Goal: Task Accomplishment & Management: Manage account settings

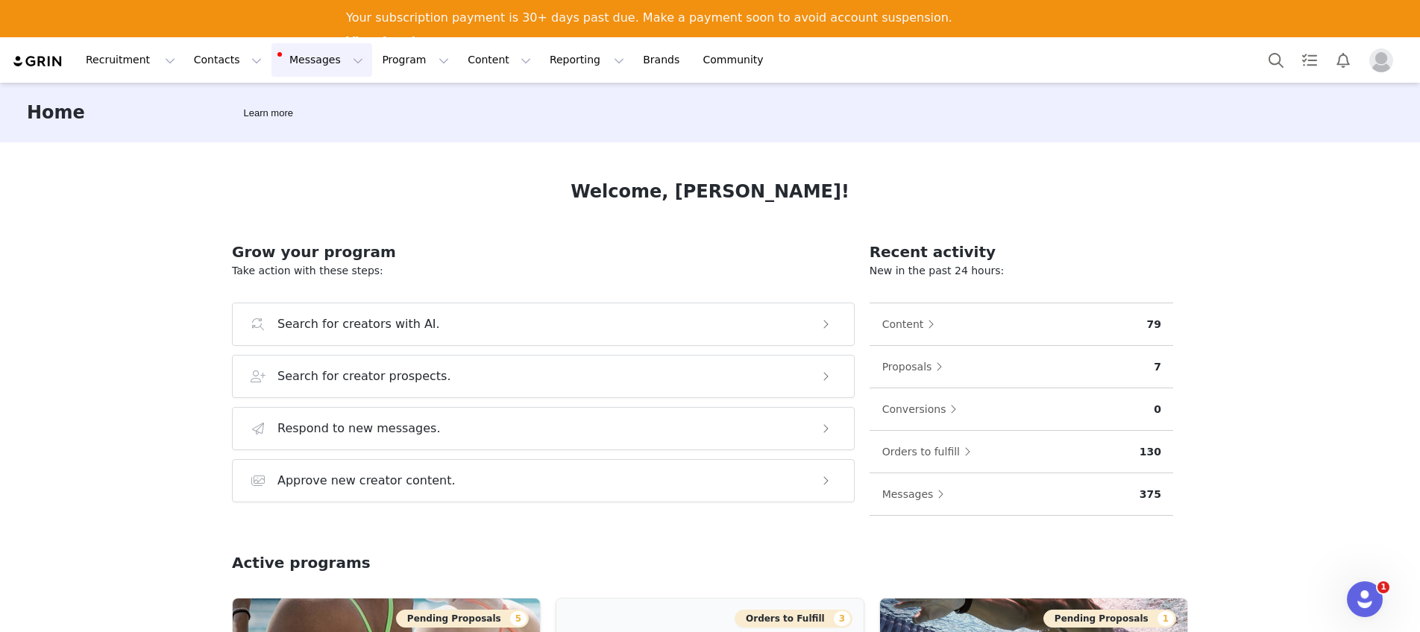
click at [298, 67] on button "Messages Messages" at bounding box center [321, 60] width 101 height 34
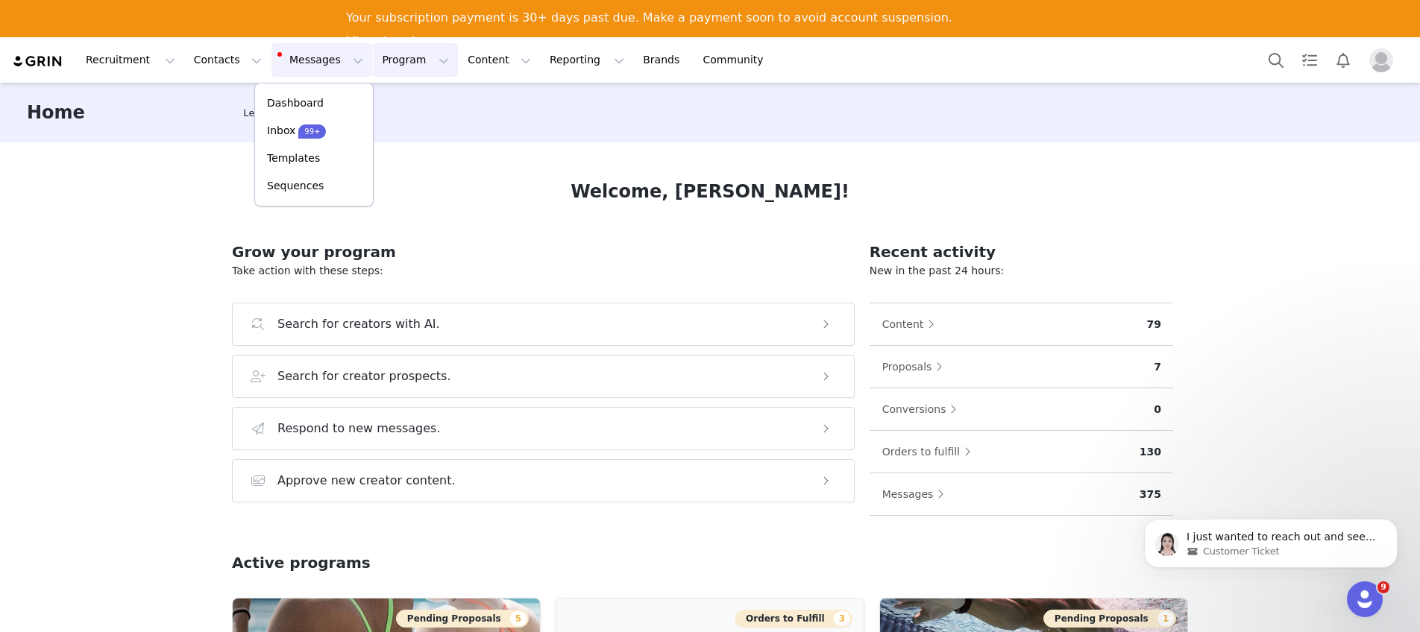
click at [373, 61] on button "Program Program" at bounding box center [415, 60] width 85 height 34
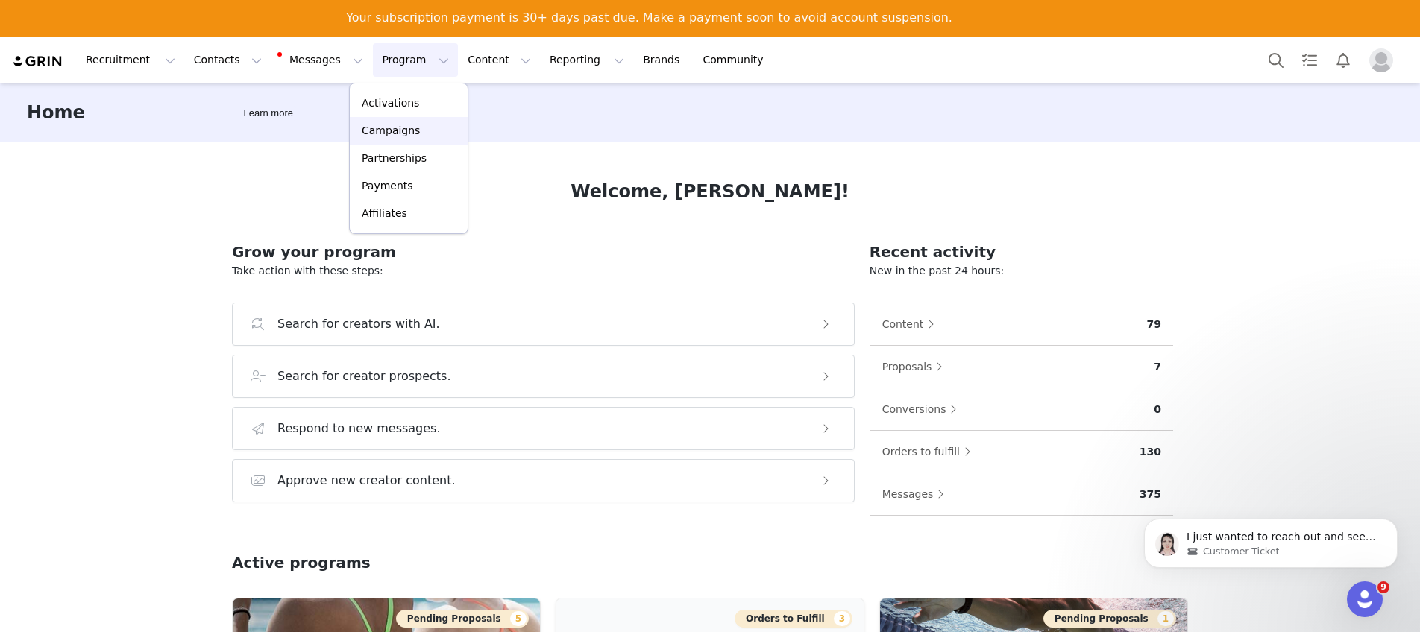
click at [406, 128] on p "Campaigns" at bounding box center [391, 131] width 58 height 16
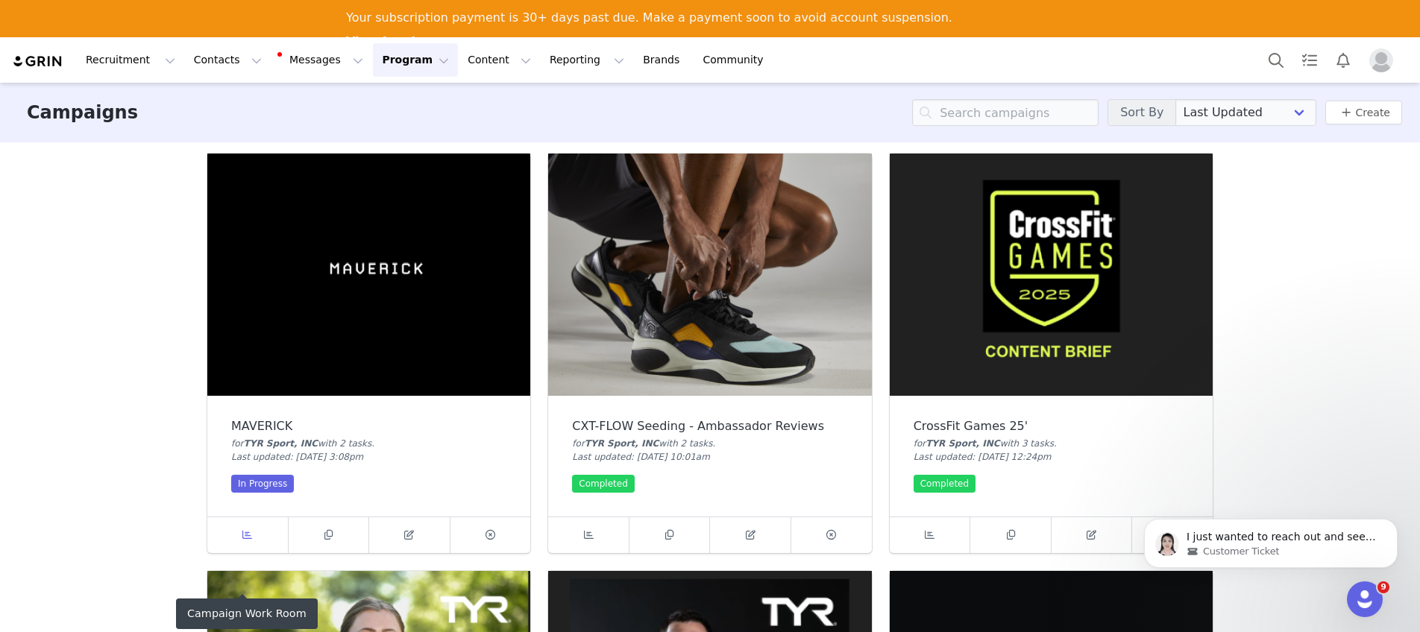
click at [253, 532] on link at bounding box center [247, 536] width 81 height 36
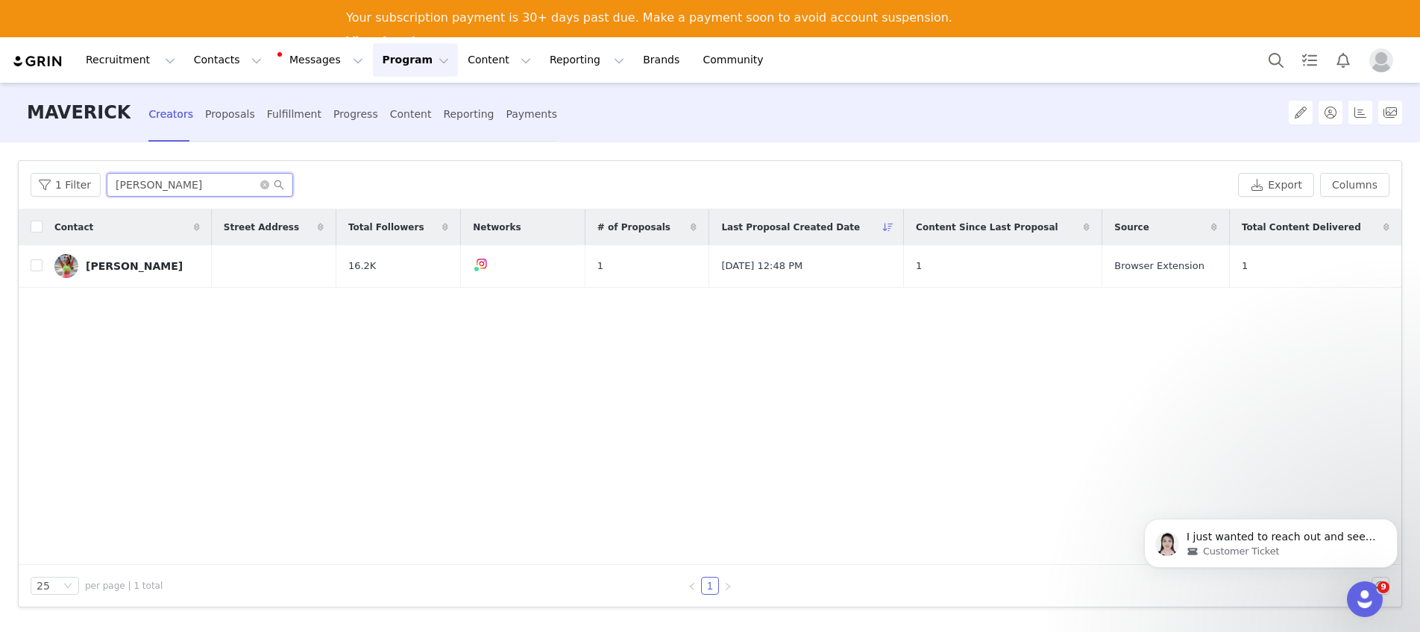
click at [163, 186] on input "[PERSON_NAME]" at bounding box center [200, 185] width 186 height 24
click at [262, 186] on icon "icon: close-circle" at bounding box center [264, 184] width 9 height 9
click at [231, 183] on input "text" at bounding box center [200, 185] width 186 height 24
type input "[PERSON_NAME]"
click at [37, 267] on input "checkbox" at bounding box center [37, 266] width 12 height 12
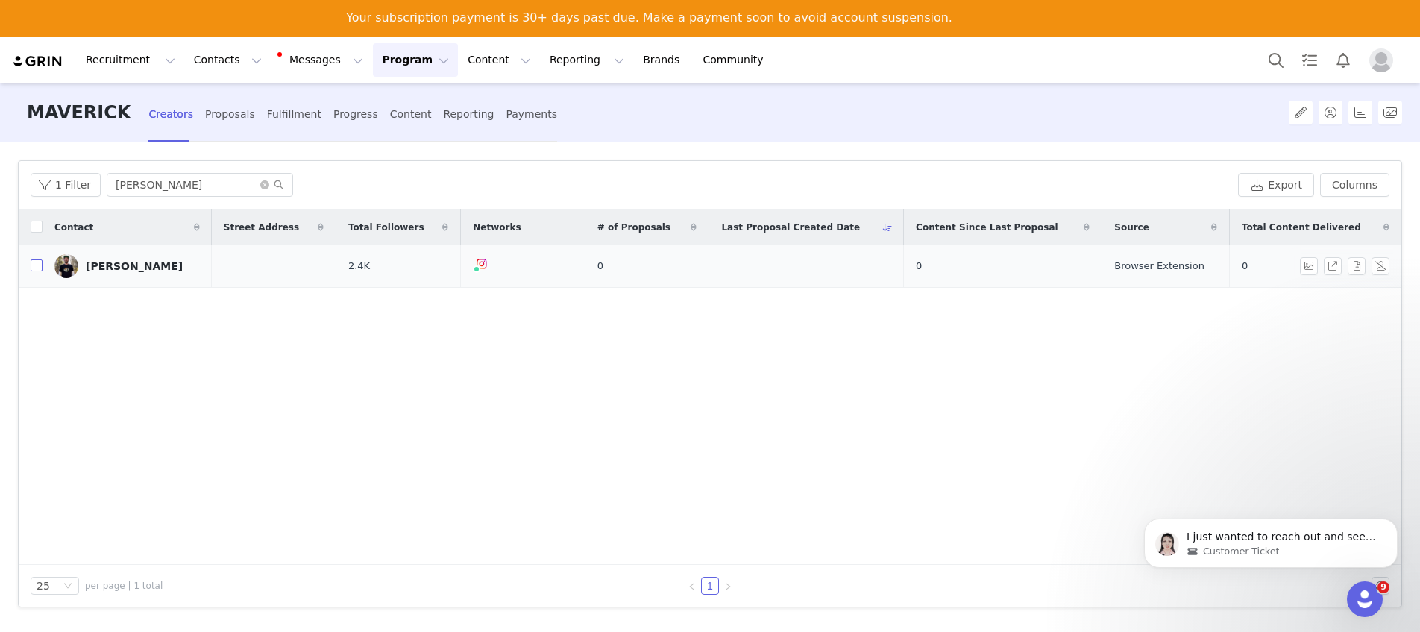
checkbox input "true"
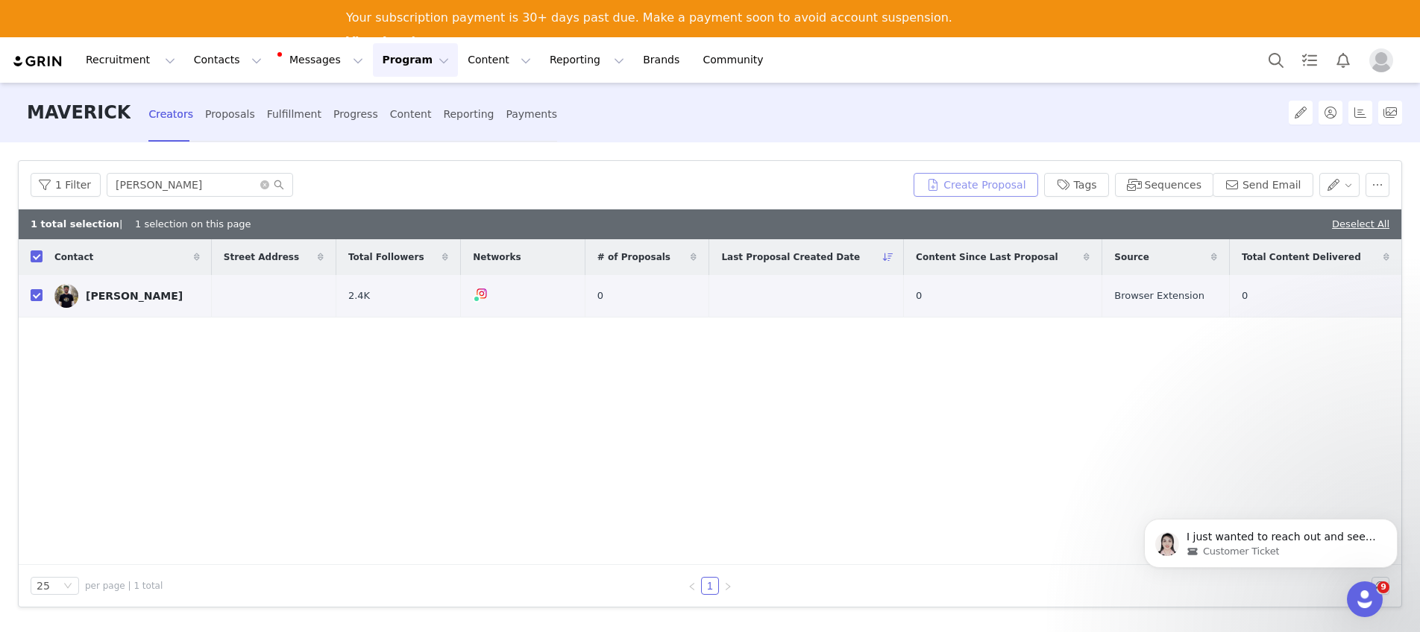
click at [987, 186] on button "Create Proposal" at bounding box center [976, 185] width 124 height 24
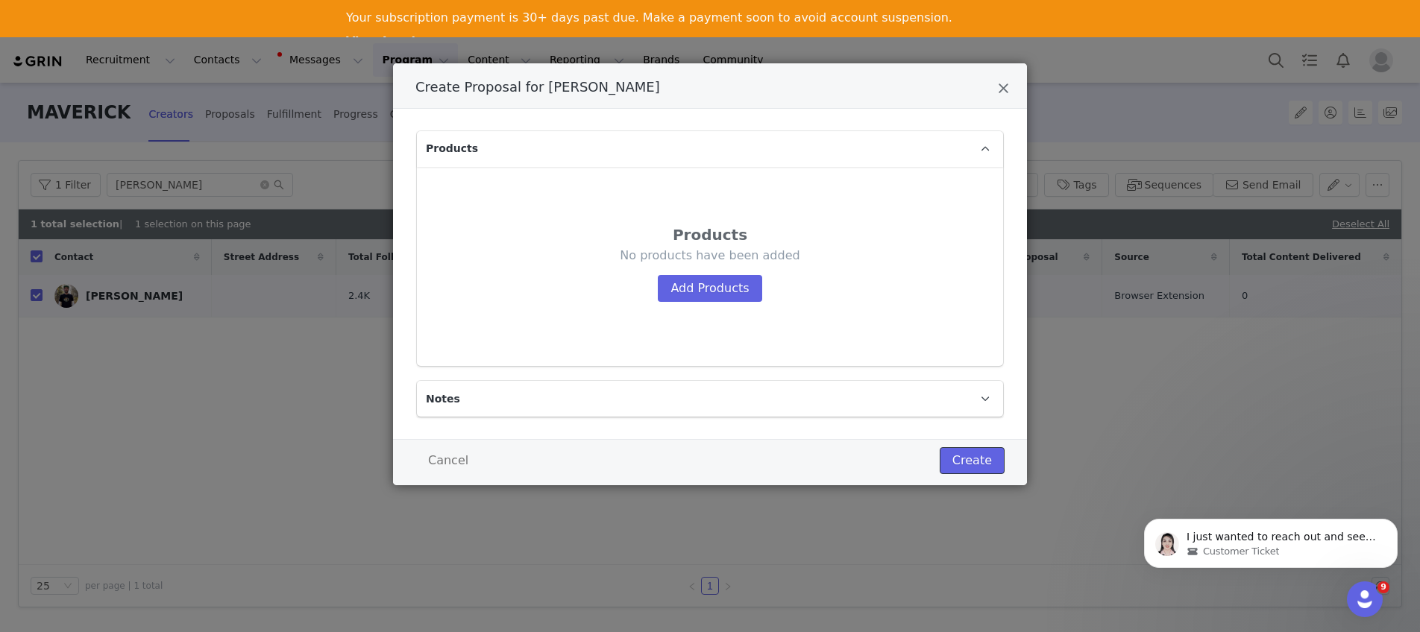
click at [1002, 458] on button "Create" at bounding box center [972, 460] width 65 height 27
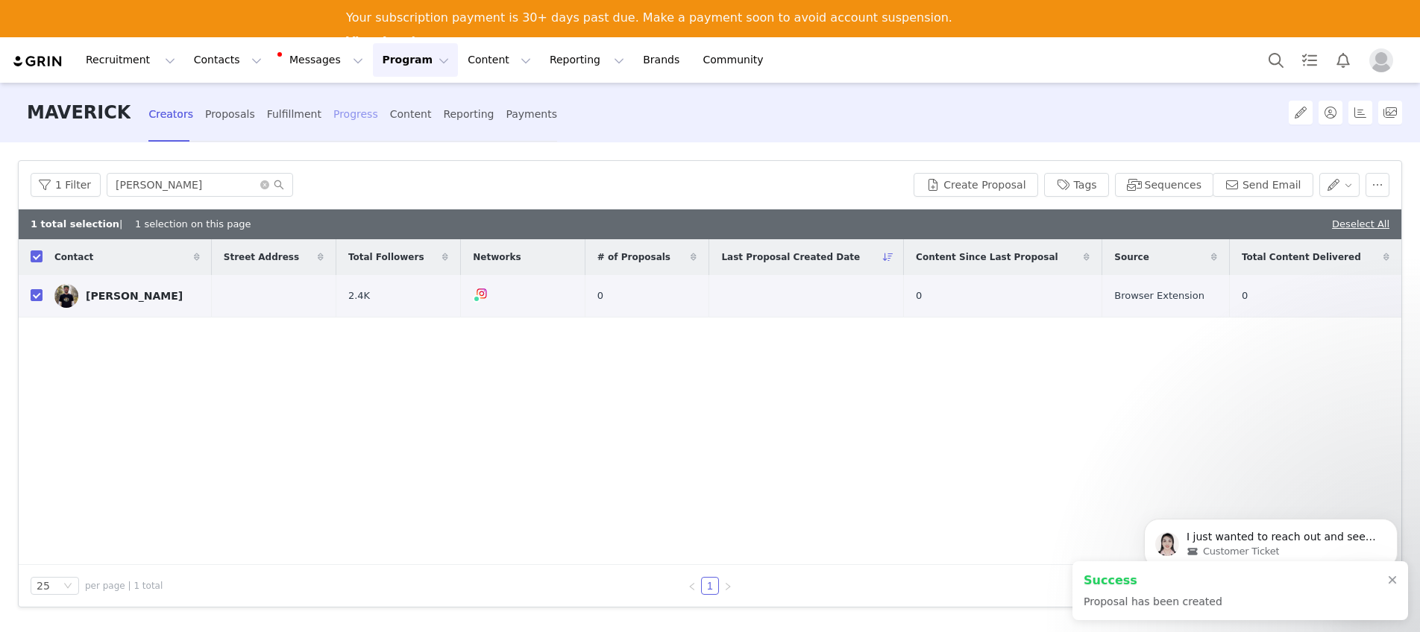
click at [348, 114] on div "Progress" at bounding box center [355, 115] width 45 height 40
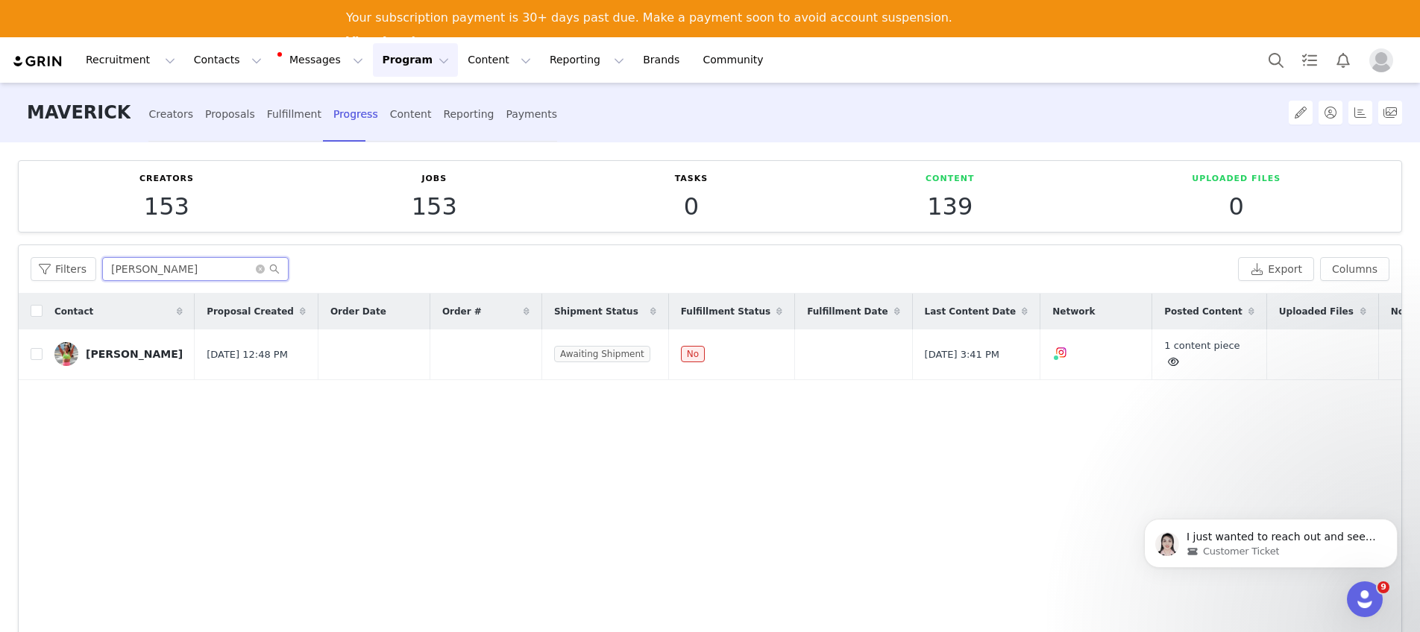
click at [153, 274] on input "[PERSON_NAME]" at bounding box center [195, 269] width 186 height 24
click at [257, 270] on icon "icon: close-circle" at bounding box center [260, 269] width 9 height 9
click at [236, 268] on input "text" at bounding box center [195, 269] width 186 height 24
type input "[PERSON_NAME]"
click at [106, 359] on link "[PERSON_NAME]" at bounding box center [118, 351] width 128 height 24
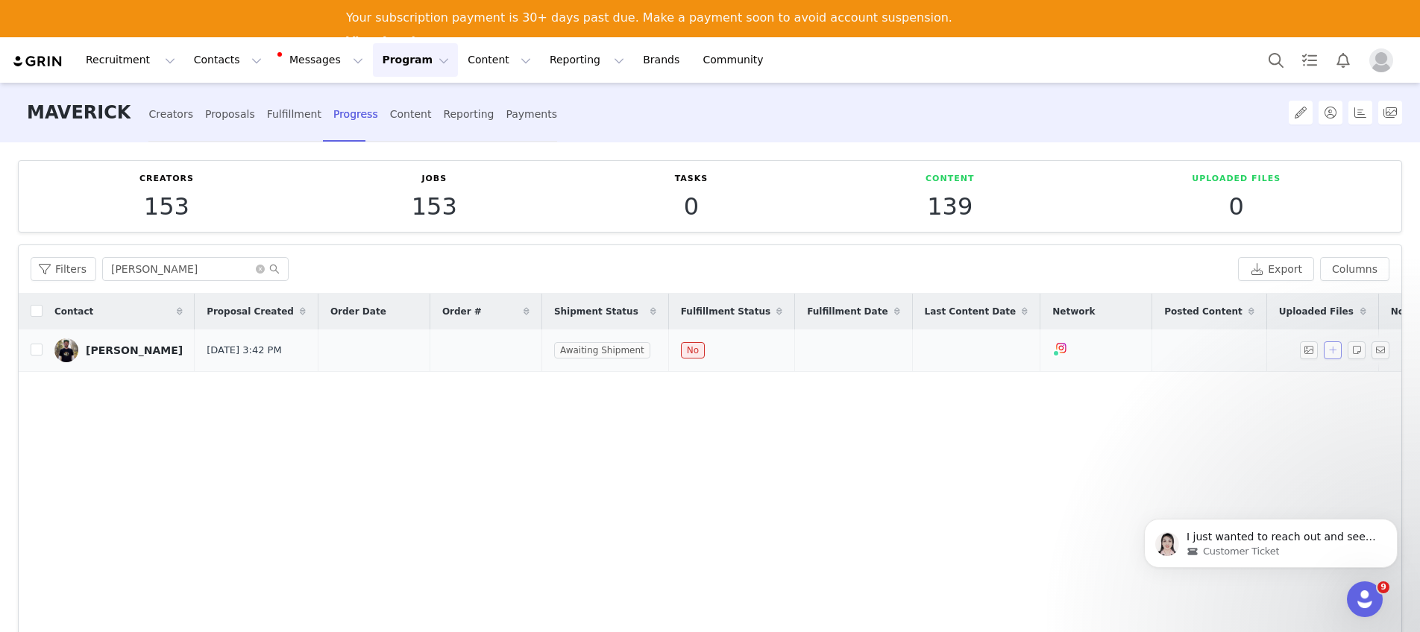
click at [1137, 354] on button "button" at bounding box center [1333, 351] width 18 height 18
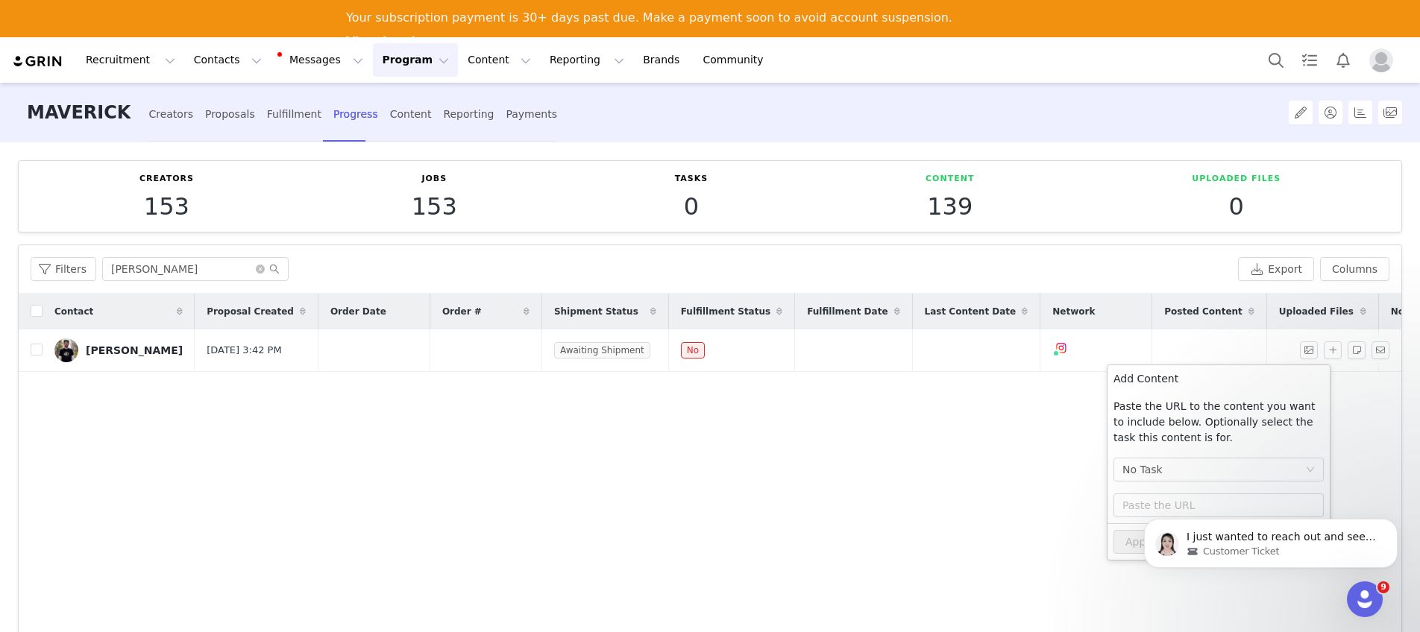
click at [1137, 503] on body "I just wanted to reach out and see if you still need assistance with this. I'm …" at bounding box center [1271, 540] width 286 height 92
click at [1137, 506] on body "I just wanted to reach out and see if you still need assistance with this. I'm …" at bounding box center [1271, 540] width 286 height 92
click at [1137, 494] on body "I just wanted to reach out and see if you still need assistance with this. I'm …" at bounding box center [1271, 540] width 286 height 92
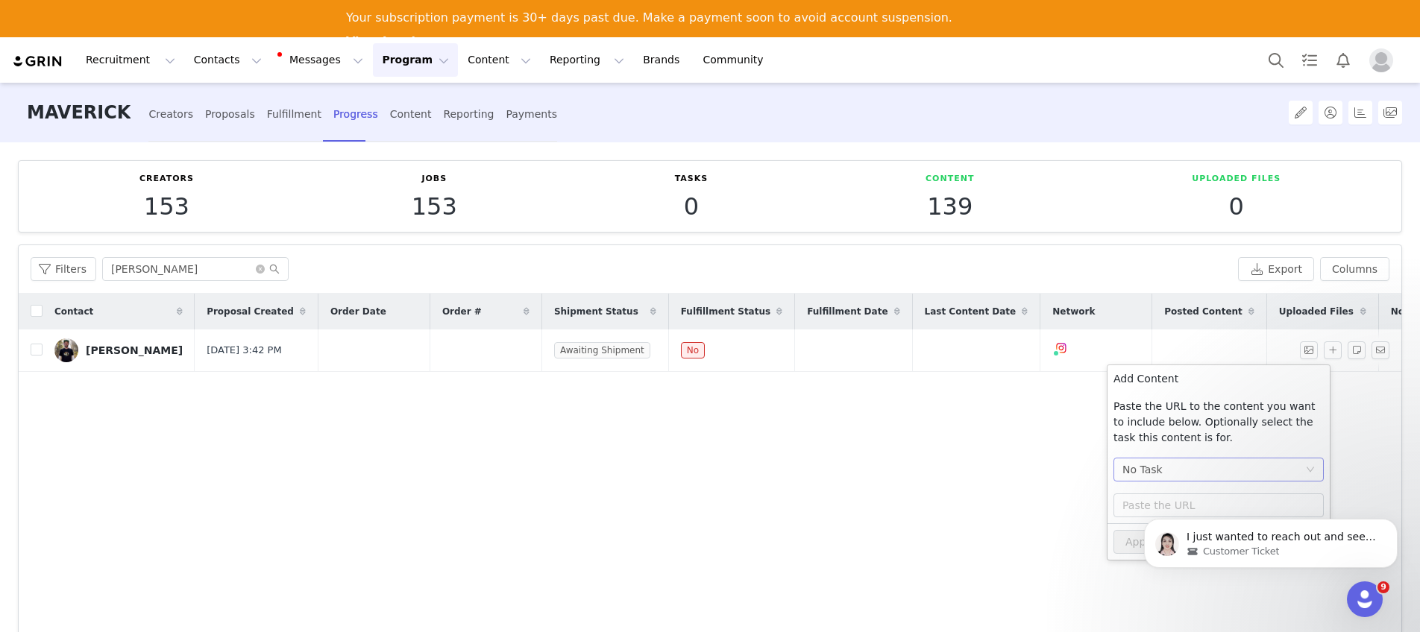
click at [1137, 464] on div "No Task" at bounding box center [1213, 470] width 183 height 22
click at [1137, 524] on div "I just wanted to reach out and see if you still need assistance with this. I'm …" at bounding box center [1271, 543] width 254 height 49
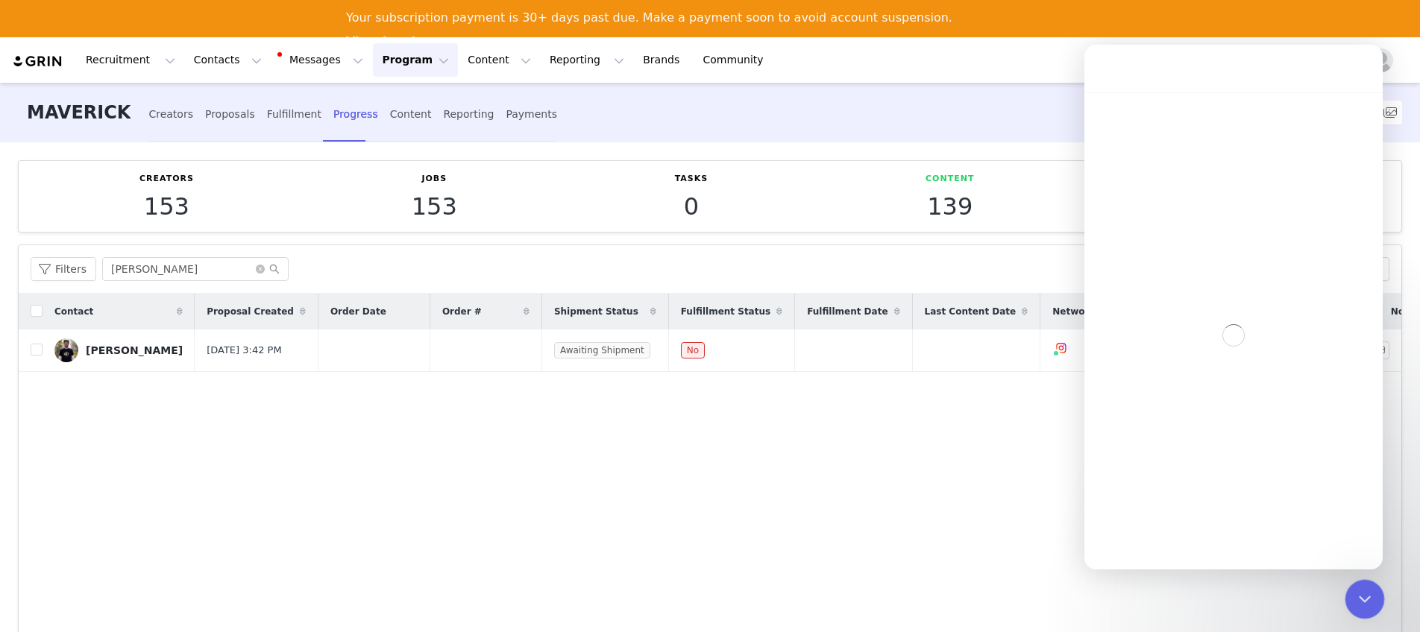
click at [1137, 588] on icon "Close Intercom Messenger" at bounding box center [1363, 597] width 18 height 18
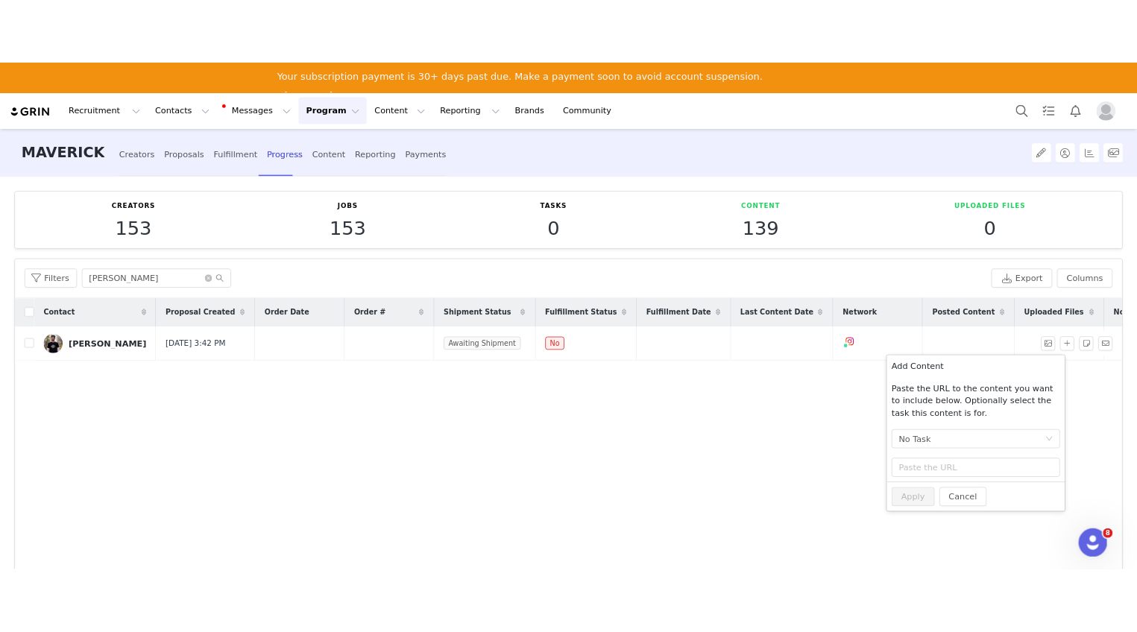
scroll to position [5270, 0]
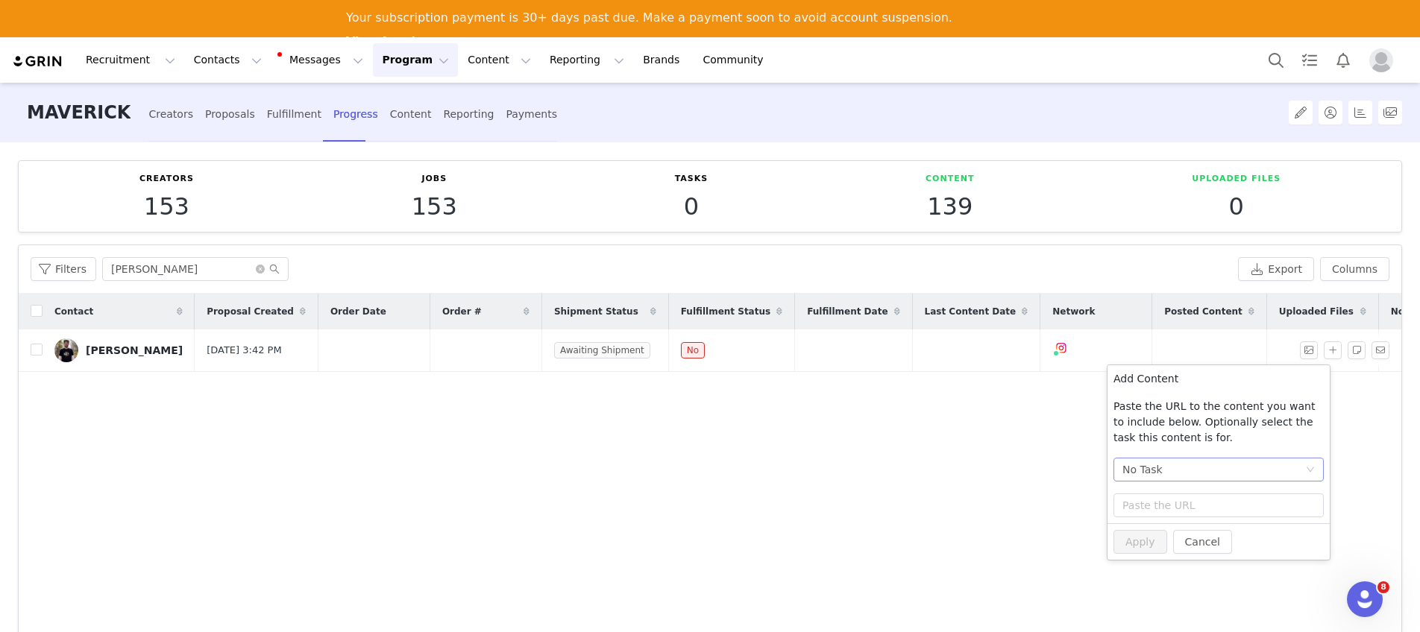
click at [1137, 463] on div "No Task" at bounding box center [1213, 470] width 183 height 22
click at [1137, 524] on li "Post + Stories (Instagram)" at bounding box center [1219, 524] width 210 height 24
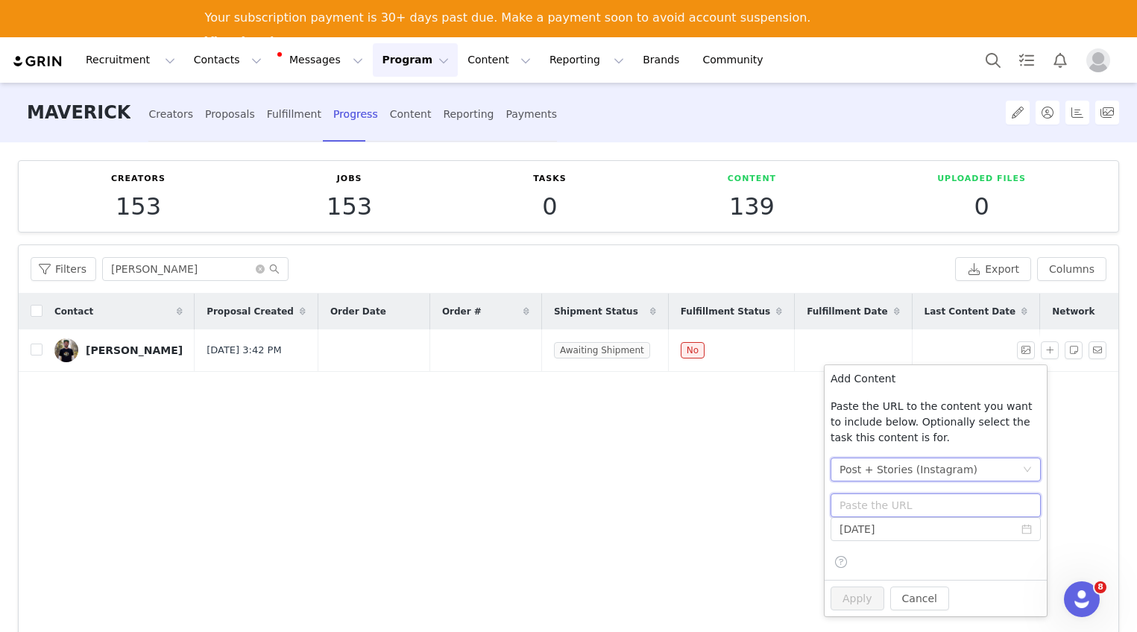
click at [888, 508] on input "text" at bounding box center [936, 506] width 210 height 24
paste input "[URL][DOMAIN_NAME]"
type input "[URL][DOMAIN_NAME]"
click at [897, 530] on input "[DATE]" at bounding box center [936, 530] width 210 height 24
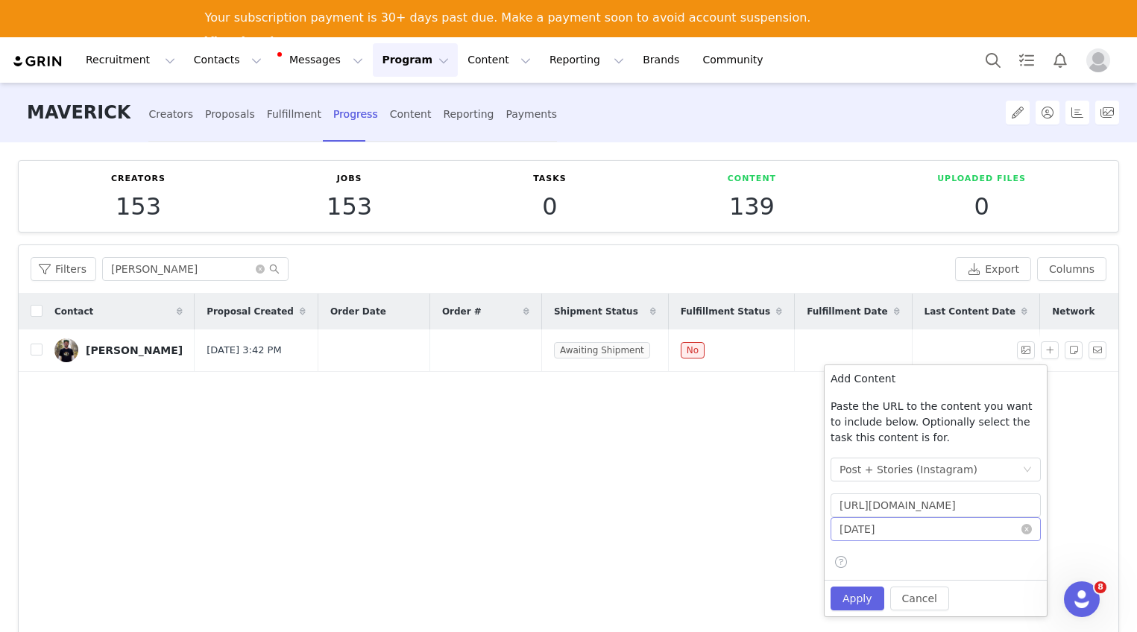
scroll to position [0, 0]
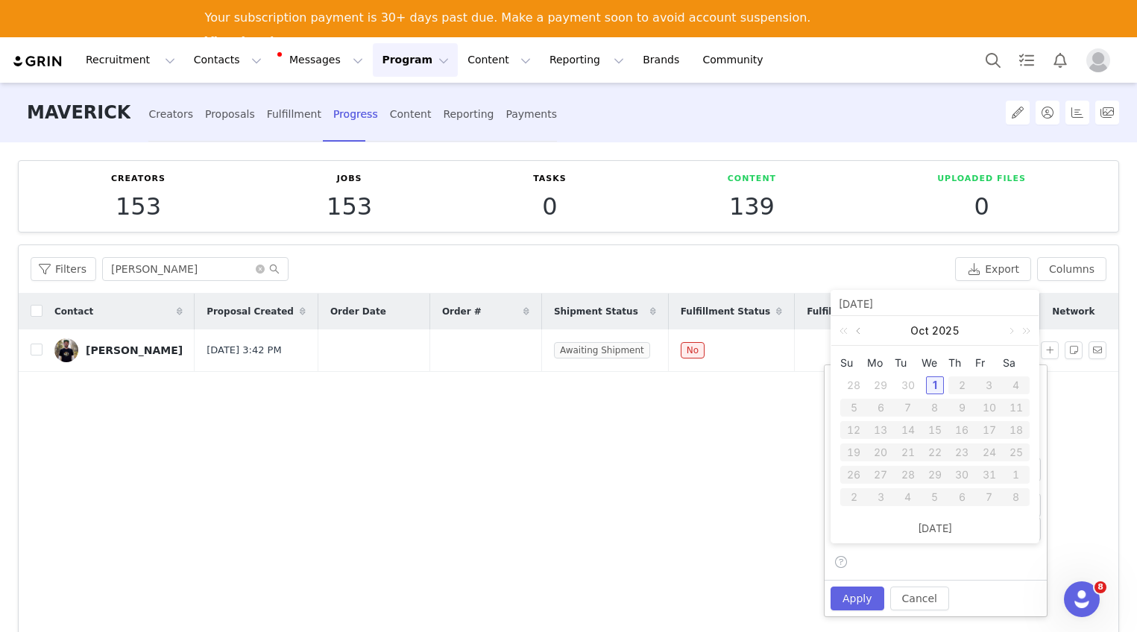
click at [860, 338] on link at bounding box center [859, 331] width 13 height 30
click at [935, 433] on div "17" at bounding box center [935, 430] width 18 height 18
type input "[DATE]"
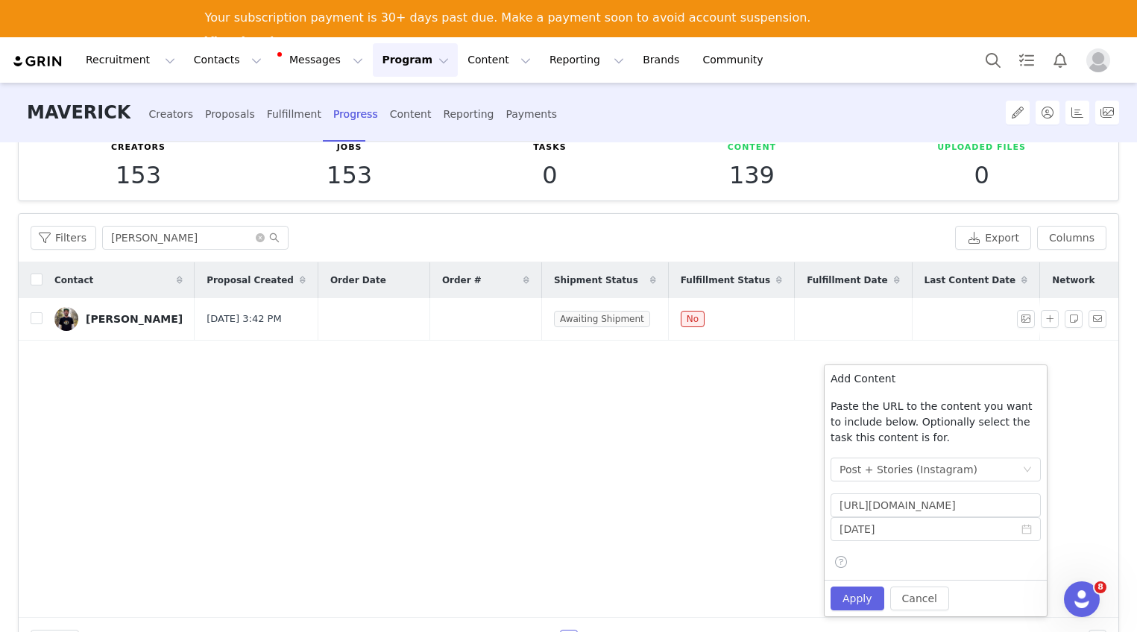
scroll to position [31, 0]
click at [867, 595] on button "Apply" at bounding box center [858, 599] width 54 height 24
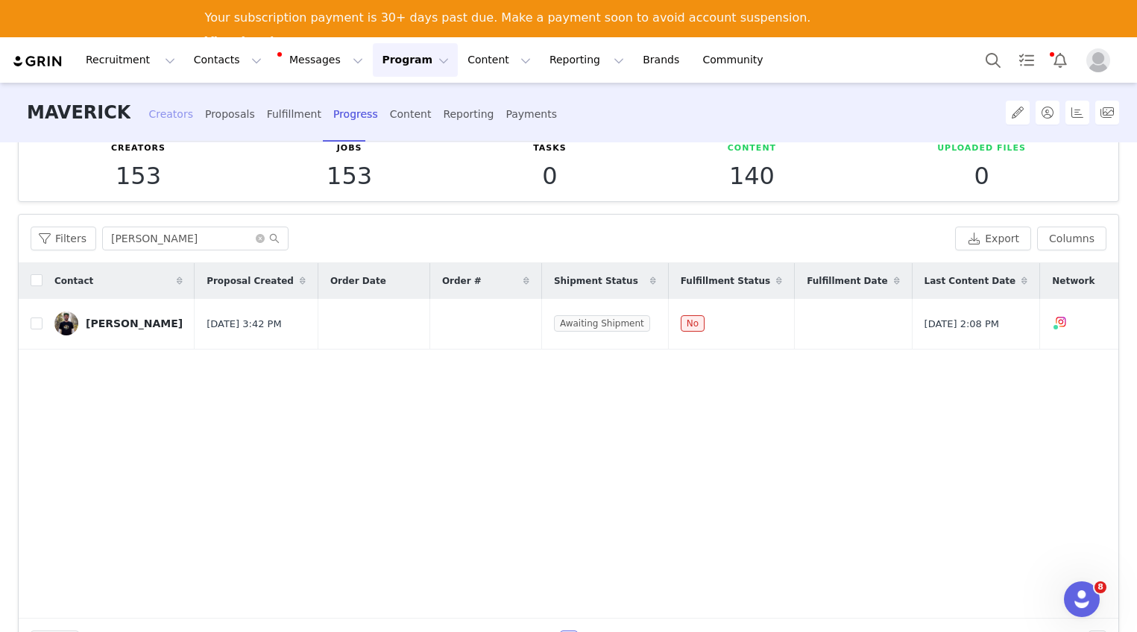
click at [166, 119] on div "Creators" at bounding box center [170, 115] width 45 height 40
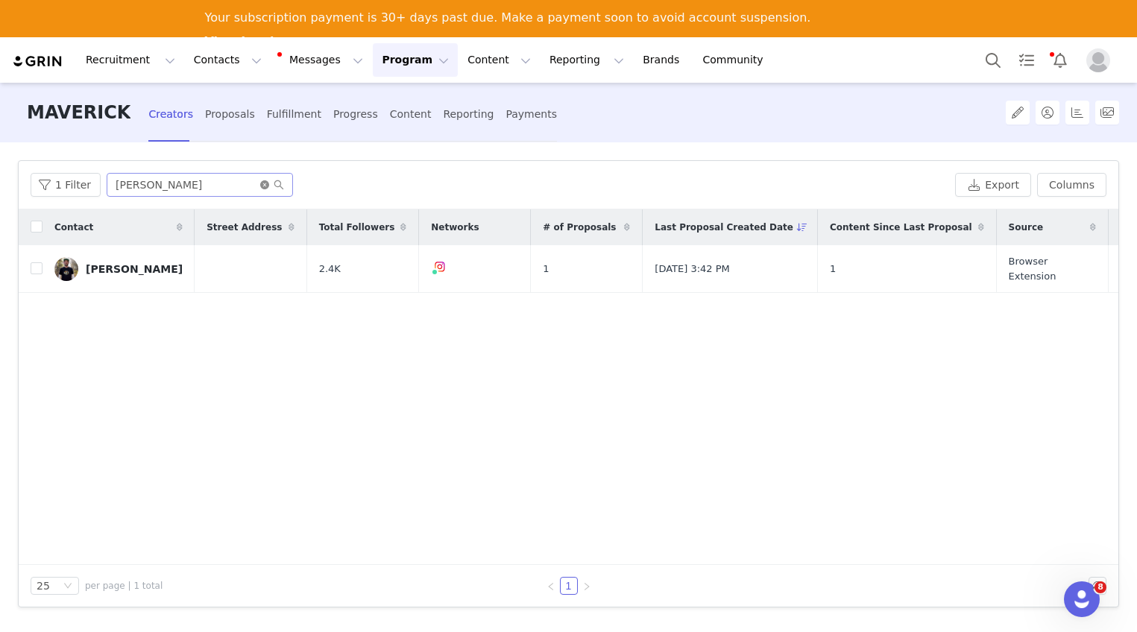
click at [260, 184] on icon "icon: close-circle" at bounding box center [264, 184] width 9 height 9
click at [248, 184] on input "text" at bounding box center [200, 185] width 186 height 24
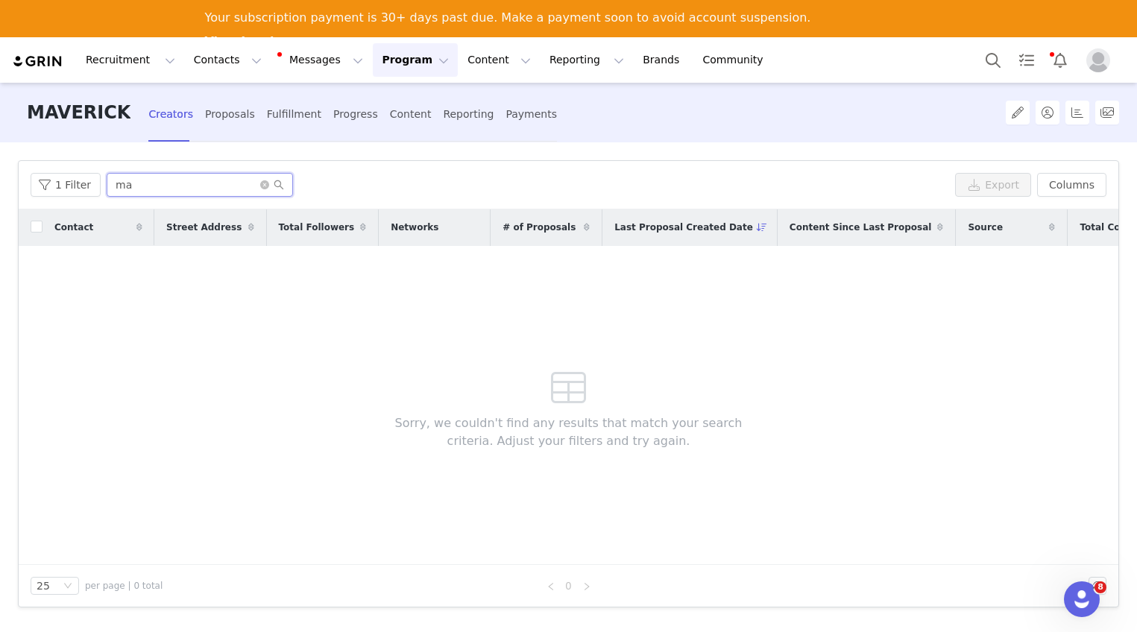
type input "m"
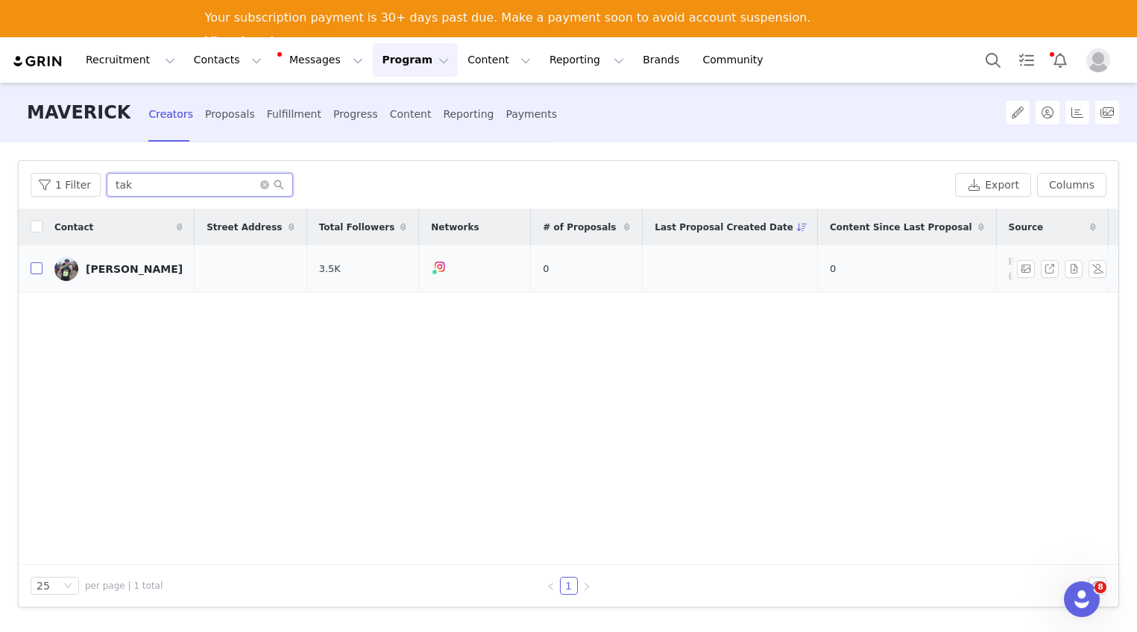
type input "tak"
click at [40, 268] on input "checkbox" at bounding box center [37, 269] width 12 height 12
checkbox input "true"
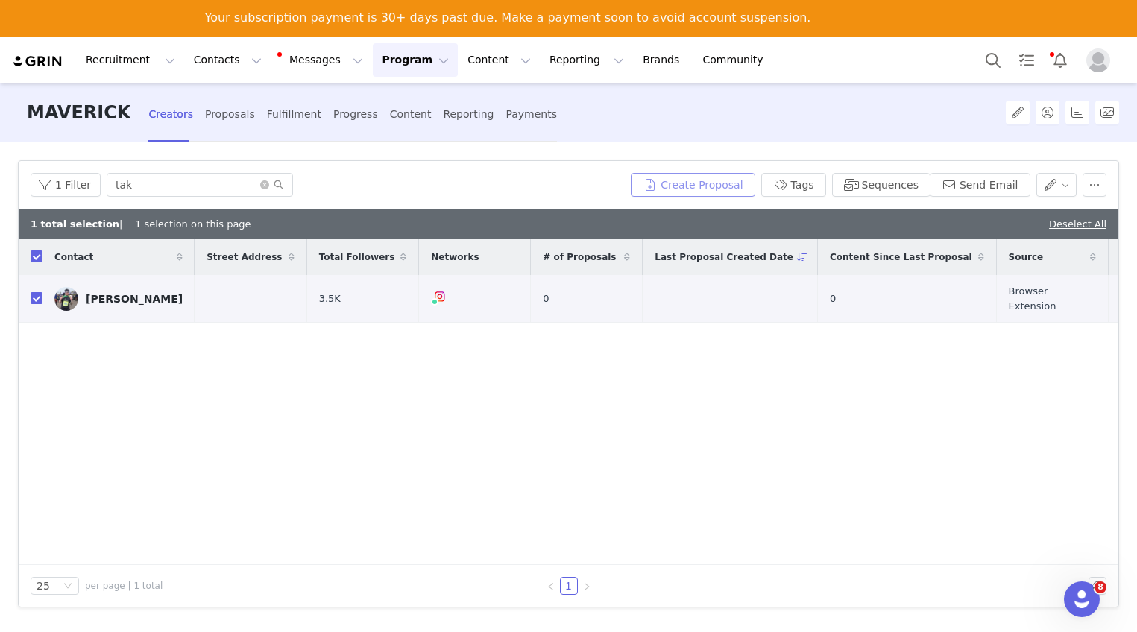
click at [714, 189] on button "Create Proposal" at bounding box center [693, 185] width 124 height 24
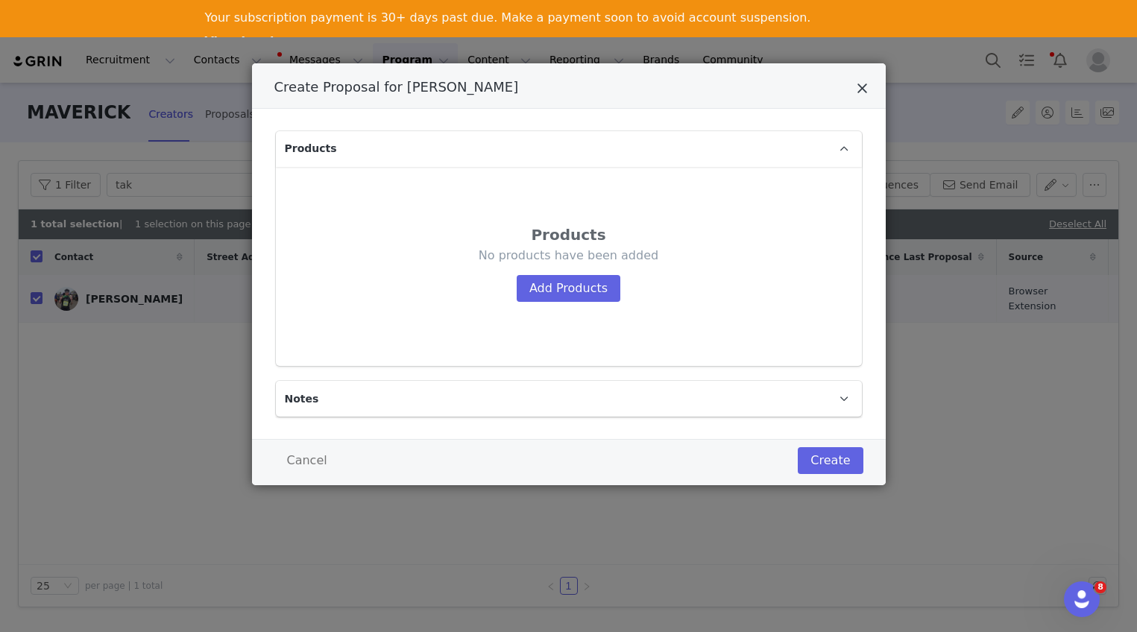
click at [862, 92] on icon "Close" at bounding box center [862, 88] width 11 height 15
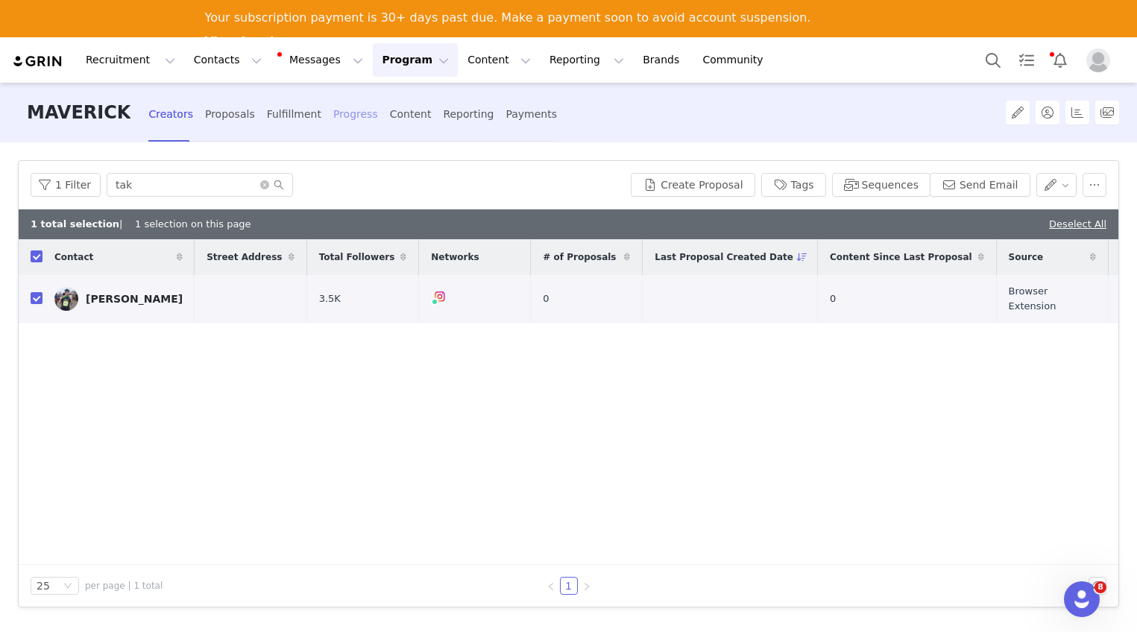
click at [333, 118] on div "Progress" at bounding box center [355, 115] width 45 height 40
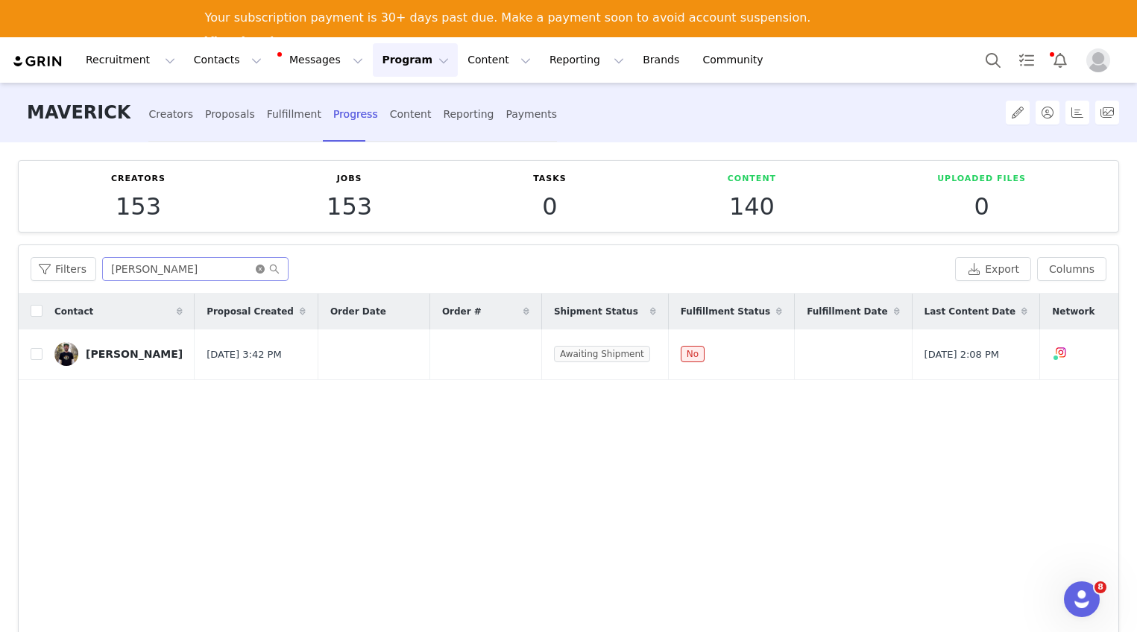
click at [258, 267] on icon "icon: close-circle" at bounding box center [260, 269] width 9 height 9
click at [221, 266] on input "text" at bounding box center [195, 269] width 186 height 24
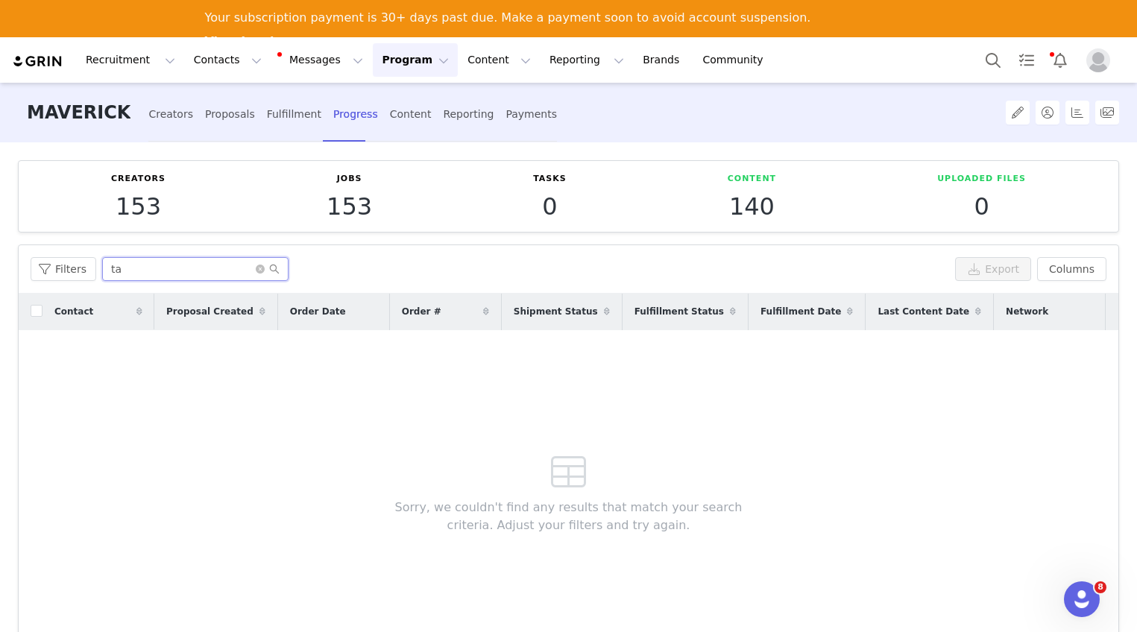
type input "t"
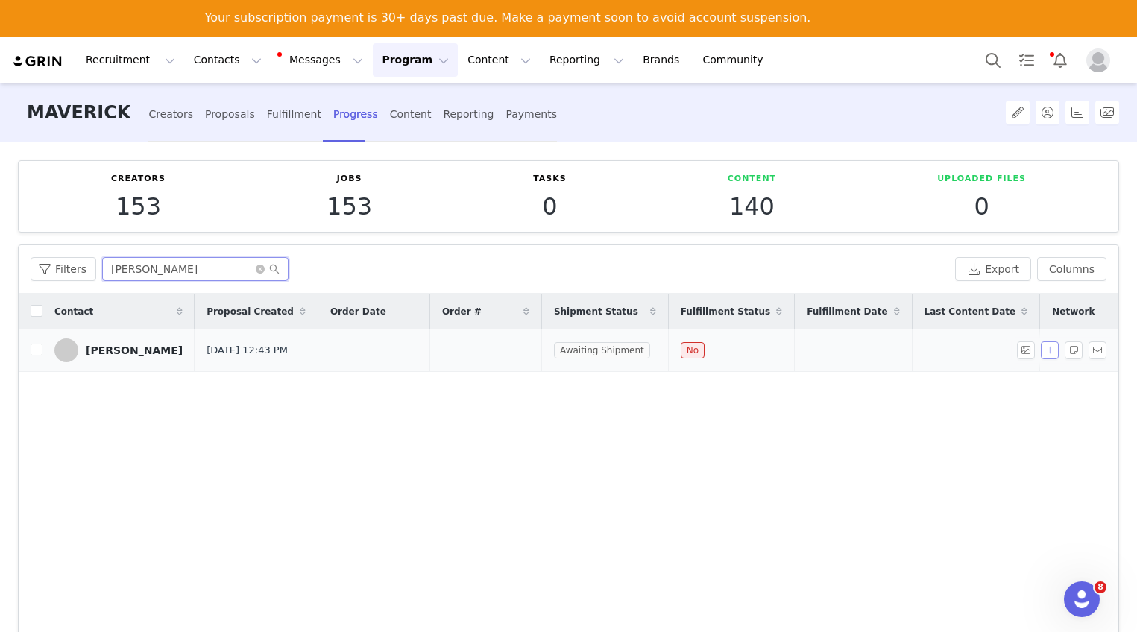
type input "[PERSON_NAME]"
click at [1041, 356] on button "button" at bounding box center [1050, 351] width 18 height 18
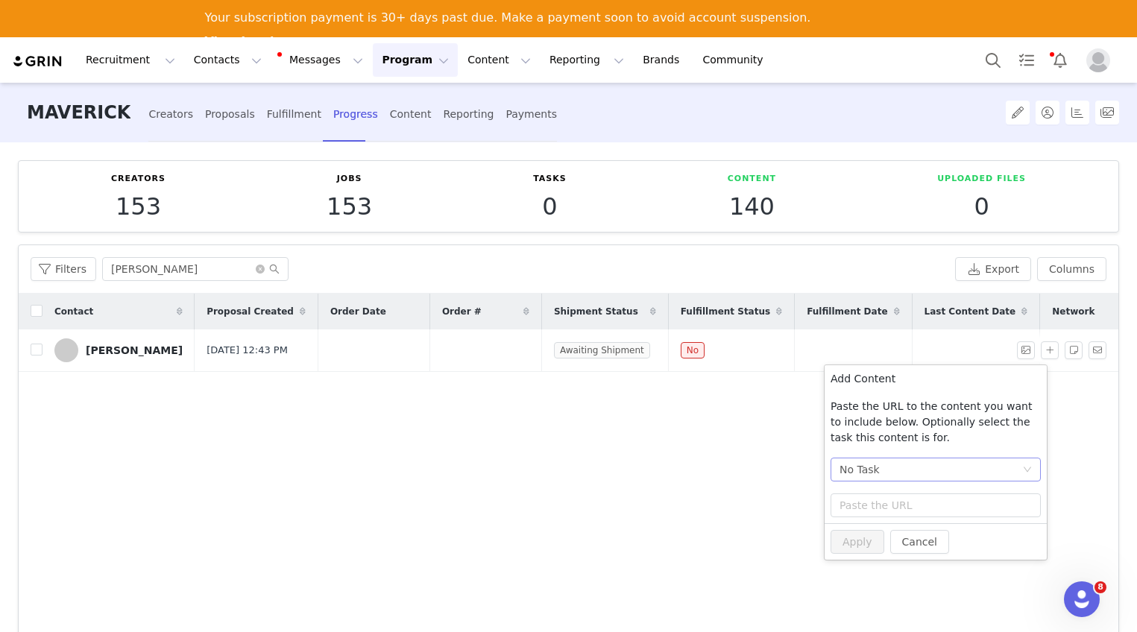
click at [933, 470] on div "No Task" at bounding box center [931, 470] width 183 height 22
click at [917, 521] on li "Post + Stories (Instagram)" at bounding box center [936, 524] width 210 height 24
click at [908, 509] on input "text" at bounding box center [936, 506] width 210 height 24
paste input "[URL][DOMAIN_NAME]"
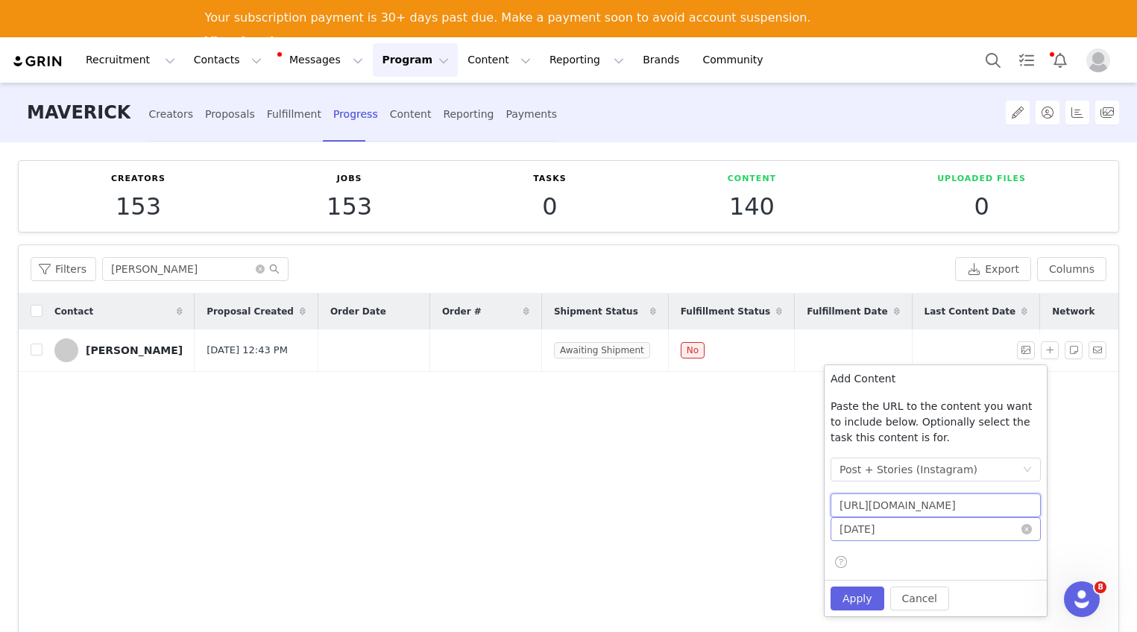
type input "[URL][DOMAIN_NAME]"
click at [919, 534] on input "[DATE]" at bounding box center [936, 530] width 210 height 24
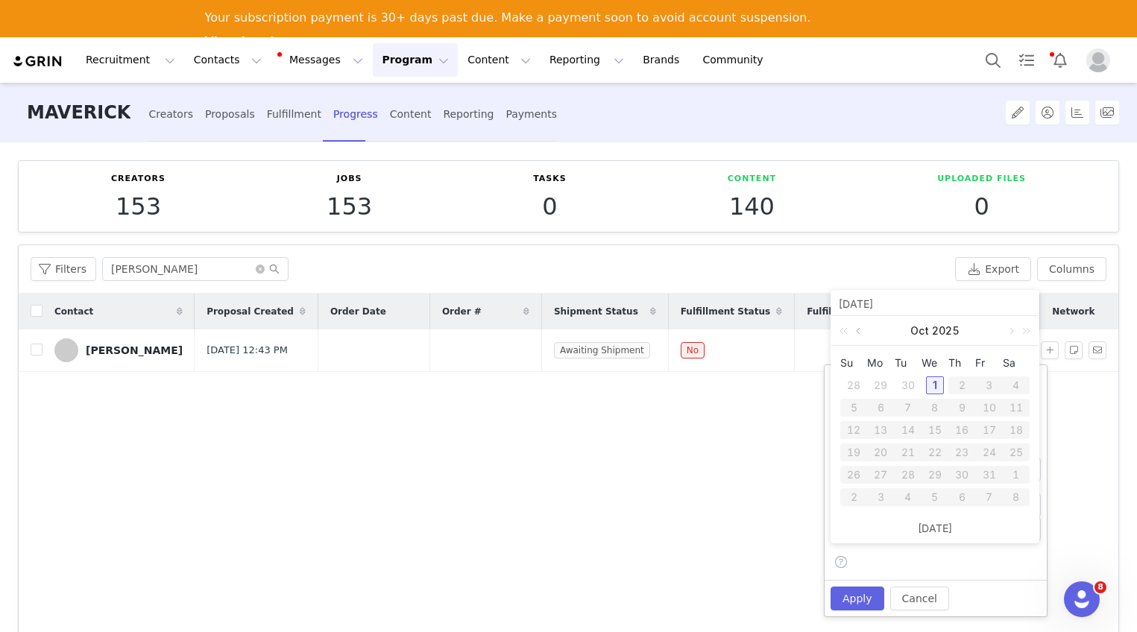
click at [858, 333] on link at bounding box center [859, 331] width 13 height 30
click at [932, 450] on div "24" at bounding box center [935, 453] width 18 height 18
type input "[DATE]"
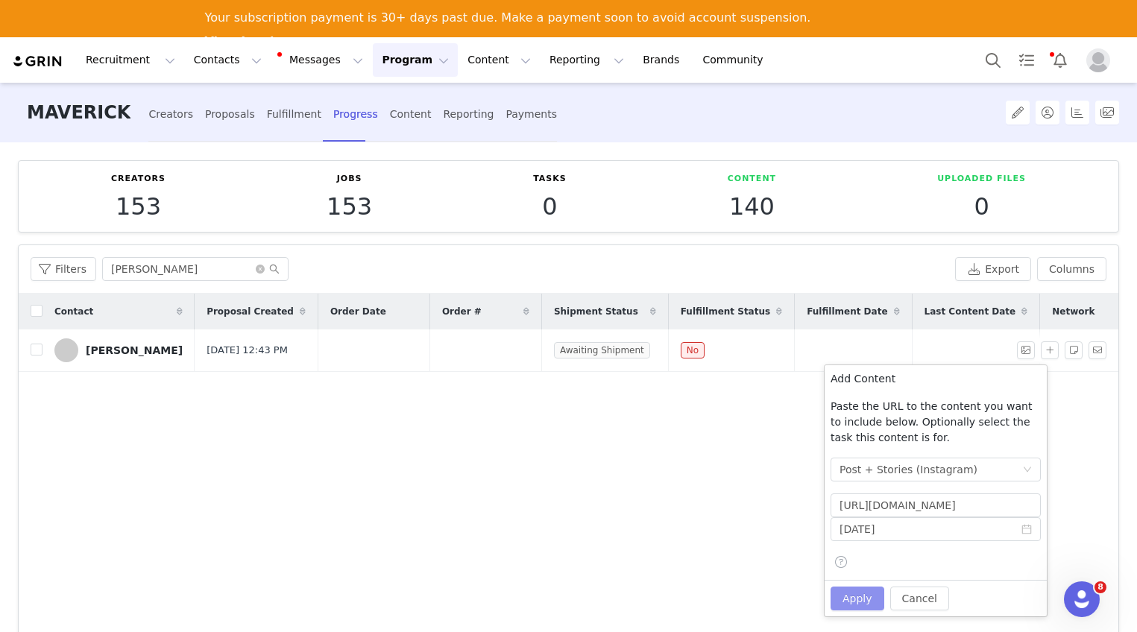
click at [871, 601] on button "Apply" at bounding box center [858, 599] width 54 height 24
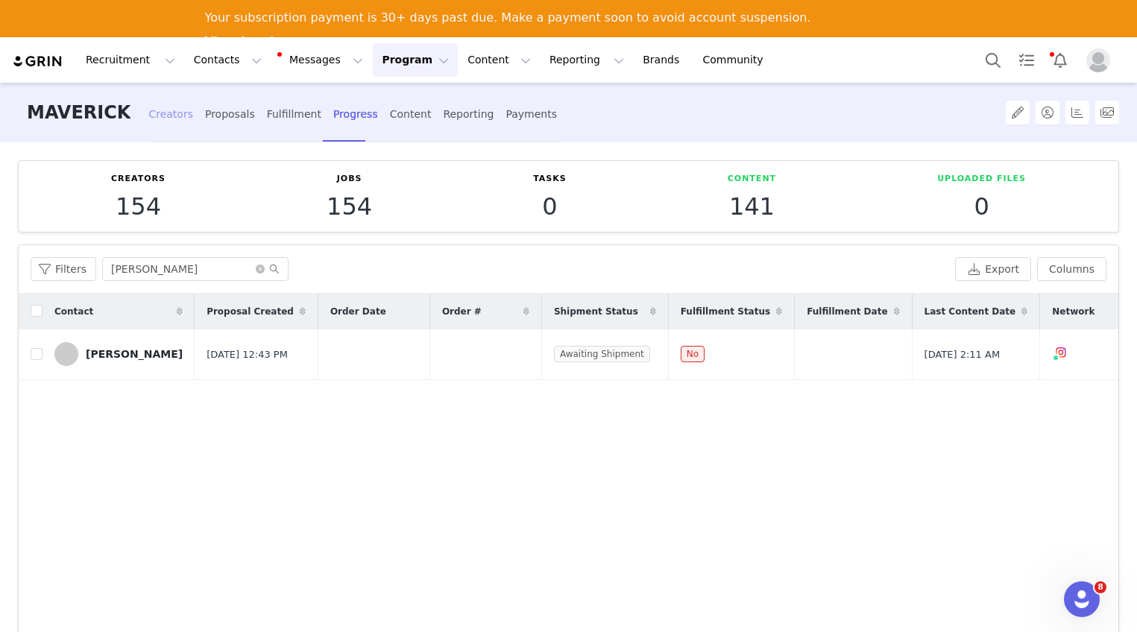
click at [163, 122] on div "Creators" at bounding box center [170, 115] width 45 height 40
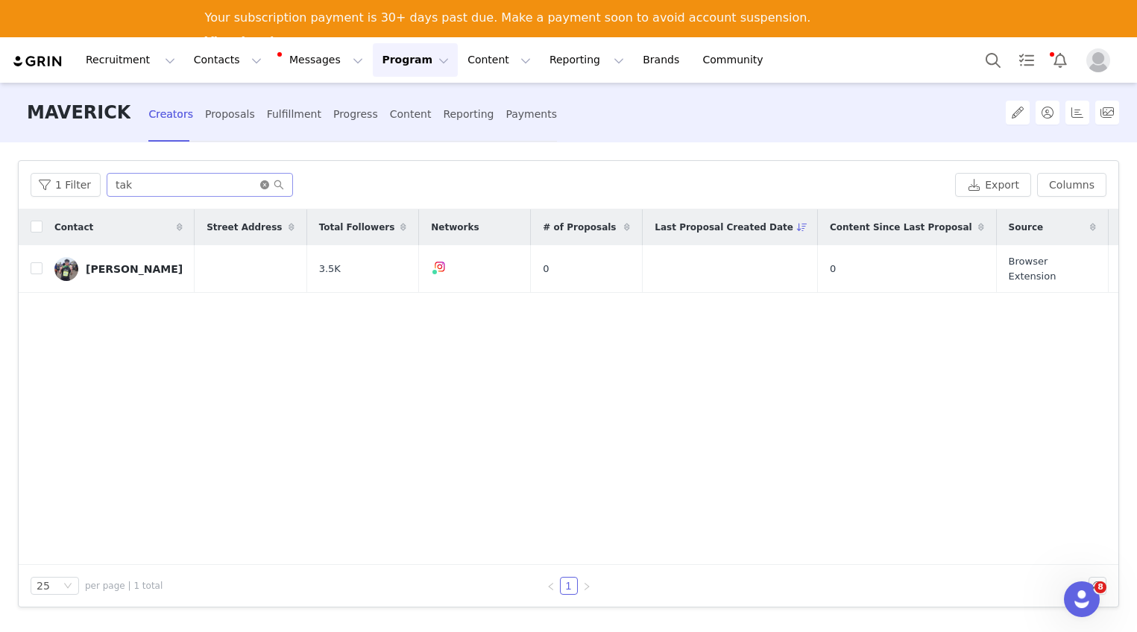
click at [260, 183] on icon "icon: close-circle" at bounding box center [264, 184] width 9 height 9
click at [210, 189] on input "text" at bounding box center [200, 185] width 186 height 24
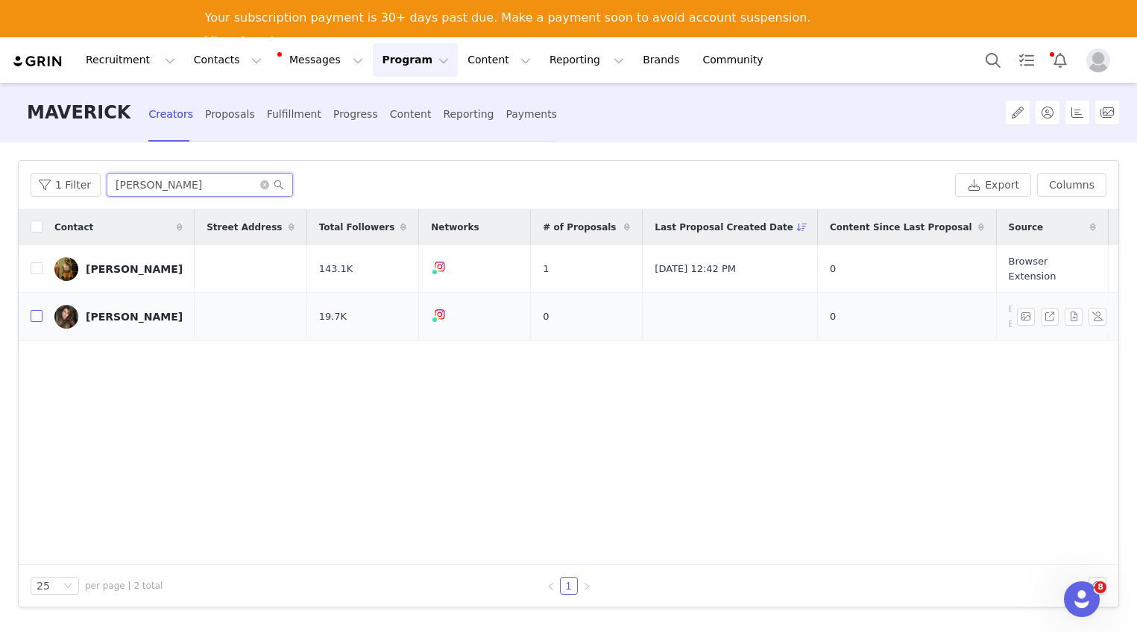
type input "[PERSON_NAME]"
click at [34, 310] on input "checkbox" at bounding box center [37, 316] width 12 height 12
checkbox input "true"
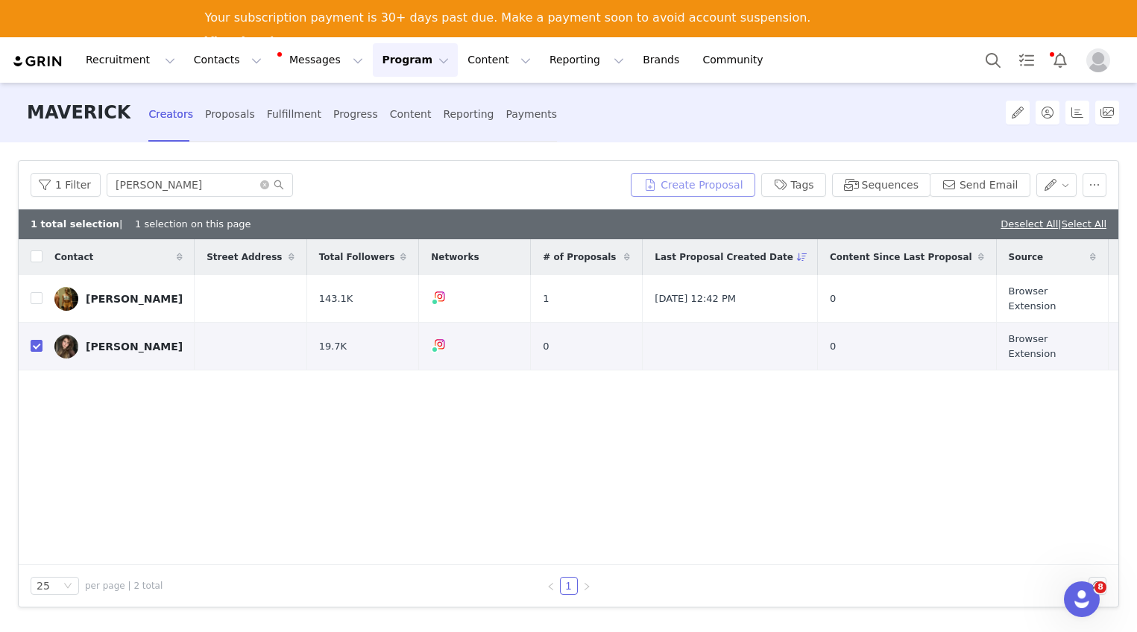
click at [681, 180] on button "Create Proposal" at bounding box center [693, 185] width 124 height 24
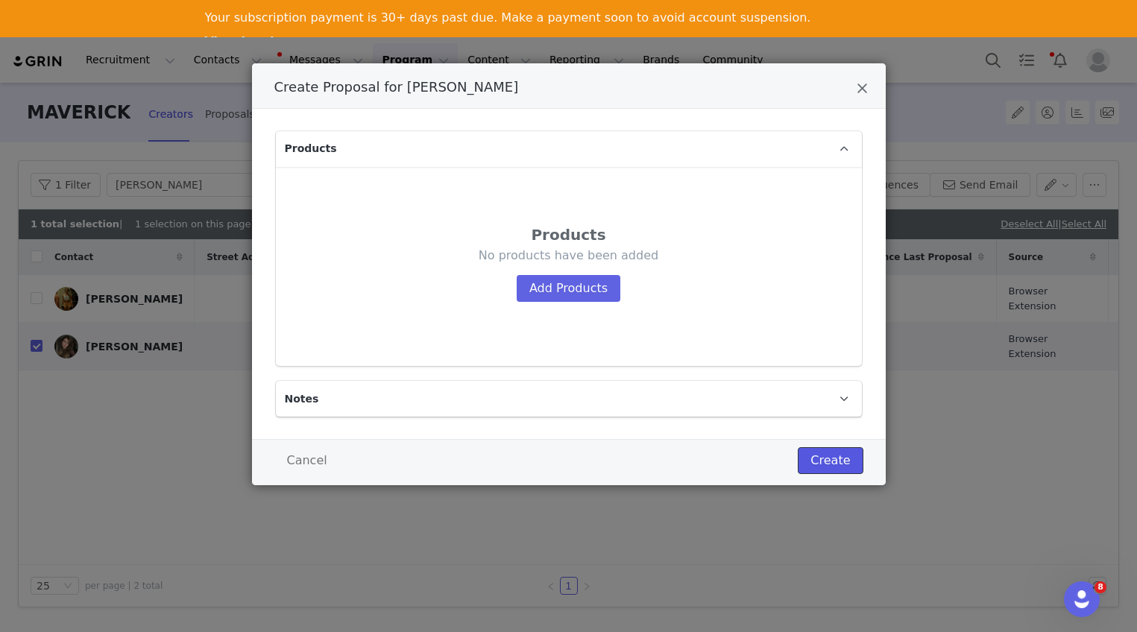
click at [846, 450] on button "Create" at bounding box center [830, 460] width 65 height 27
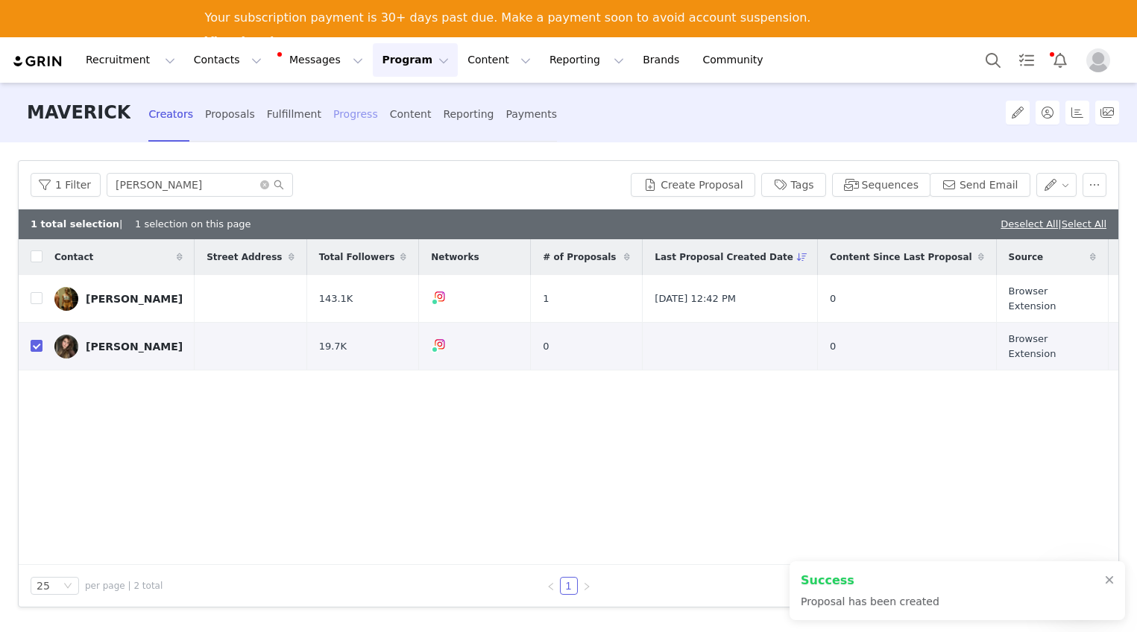
click at [346, 120] on div "Progress" at bounding box center [355, 115] width 45 height 40
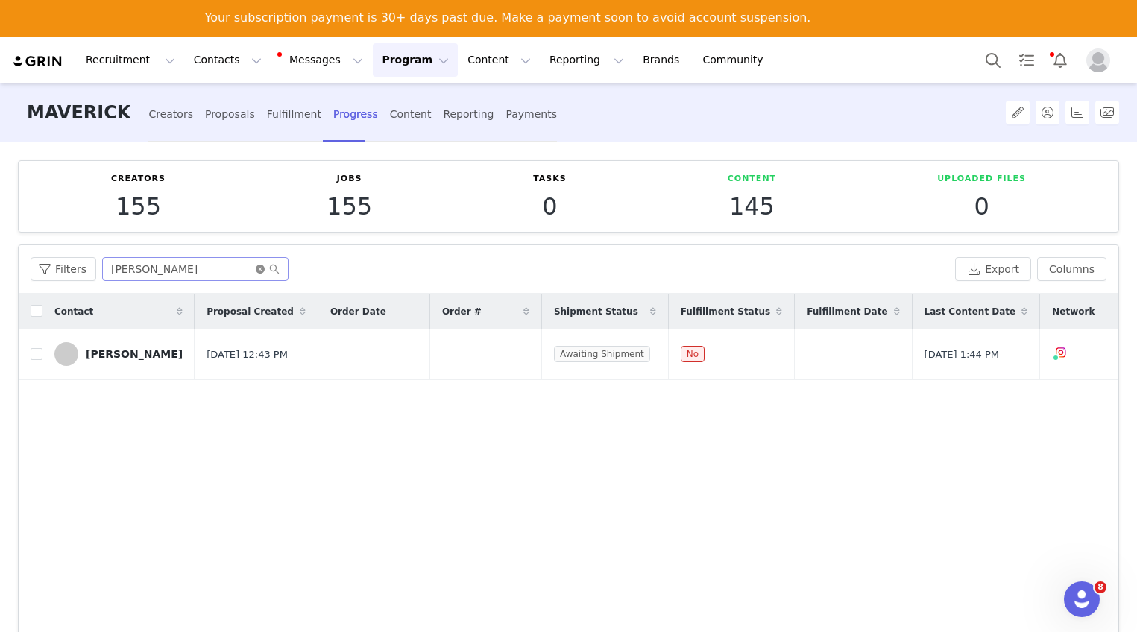
click at [260, 268] on icon "icon: close-circle" at bounding box center [260, 269] width 9 height 9
click at [206, 266] on input "text" at bounding box center [195, 269] width 186 height 24
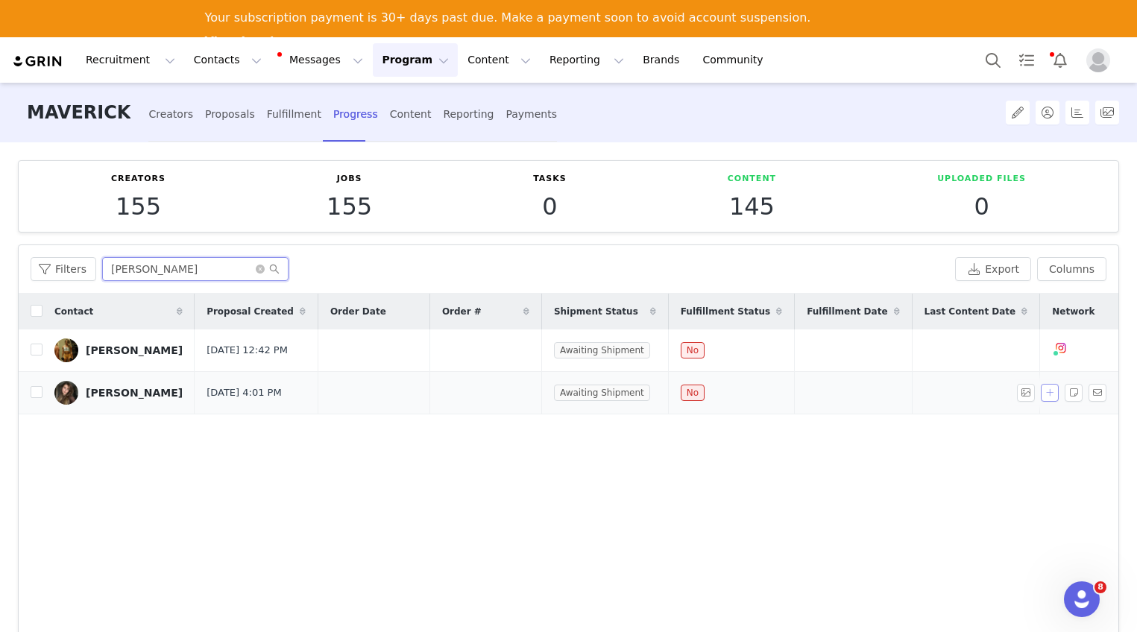
type input "[PERSON_NAME]"
click at [1041, 400] on button "button" at bounding box center [1050, 393] width 18 height 18
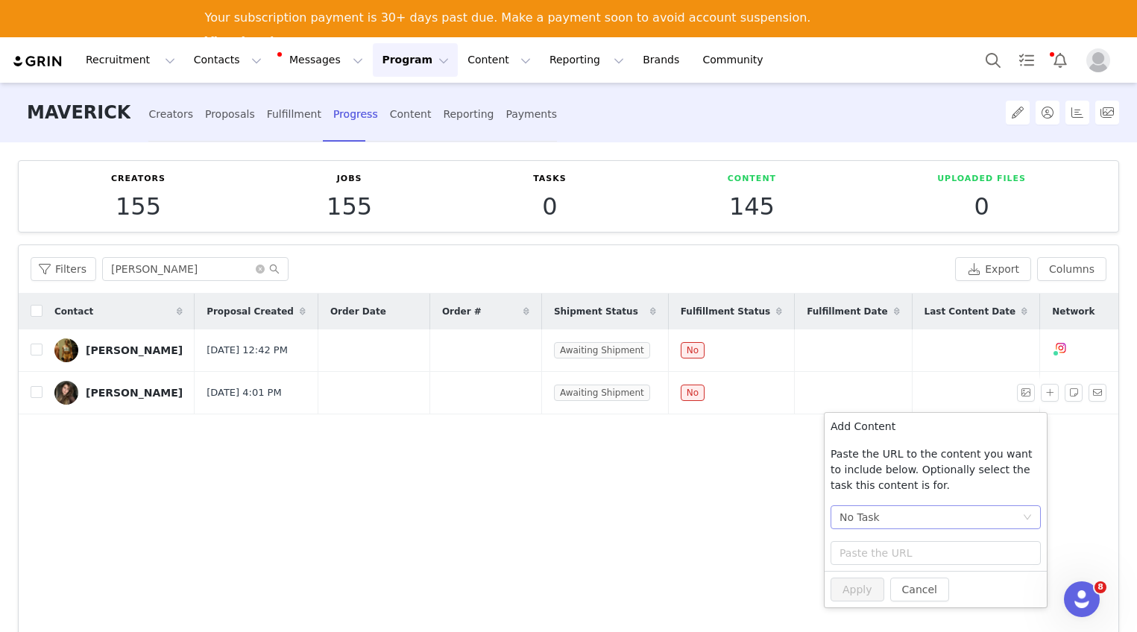
click at [932, 517] on div "No Task" at bounding box center [931, 517] width 183 height 22
click at [917, 567] on li "Post + Stories (Instagram)" at bounding box center [936, 571] width 210 height 24
click at [865, 553] on input "text" at bounding box center [936, 553] width 210 height 24
paste input "[URL][DOMAIN_NAME]"
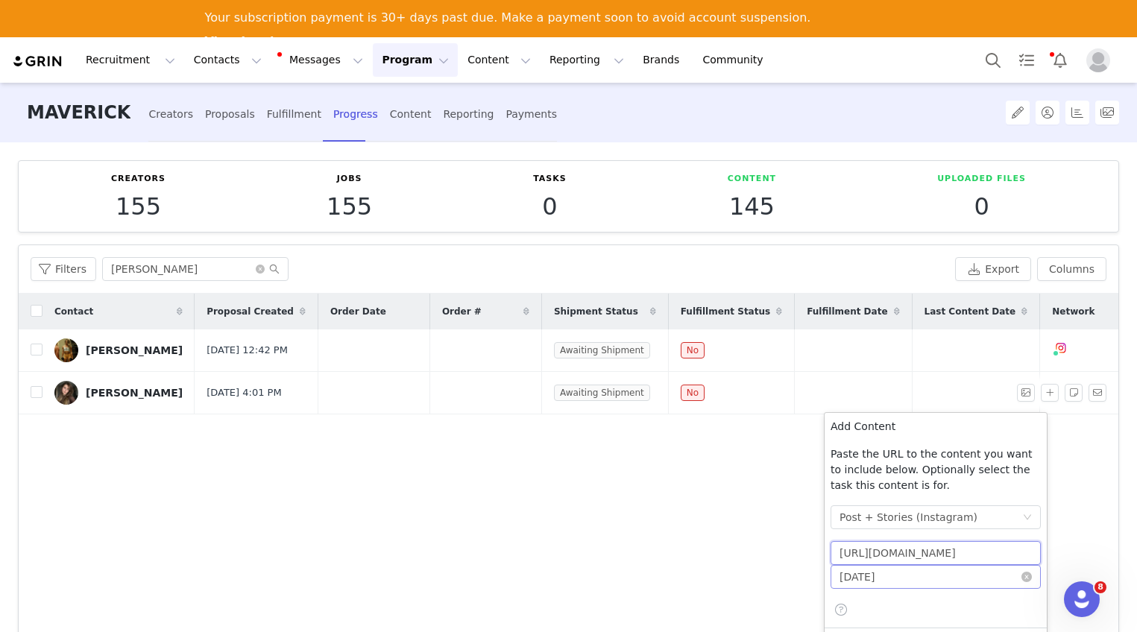
type input "[URL][DOMAIN_NAME]"
click at [882, 574] on input "[DATE]" at bounding box center [936, 577] width 210 height 24
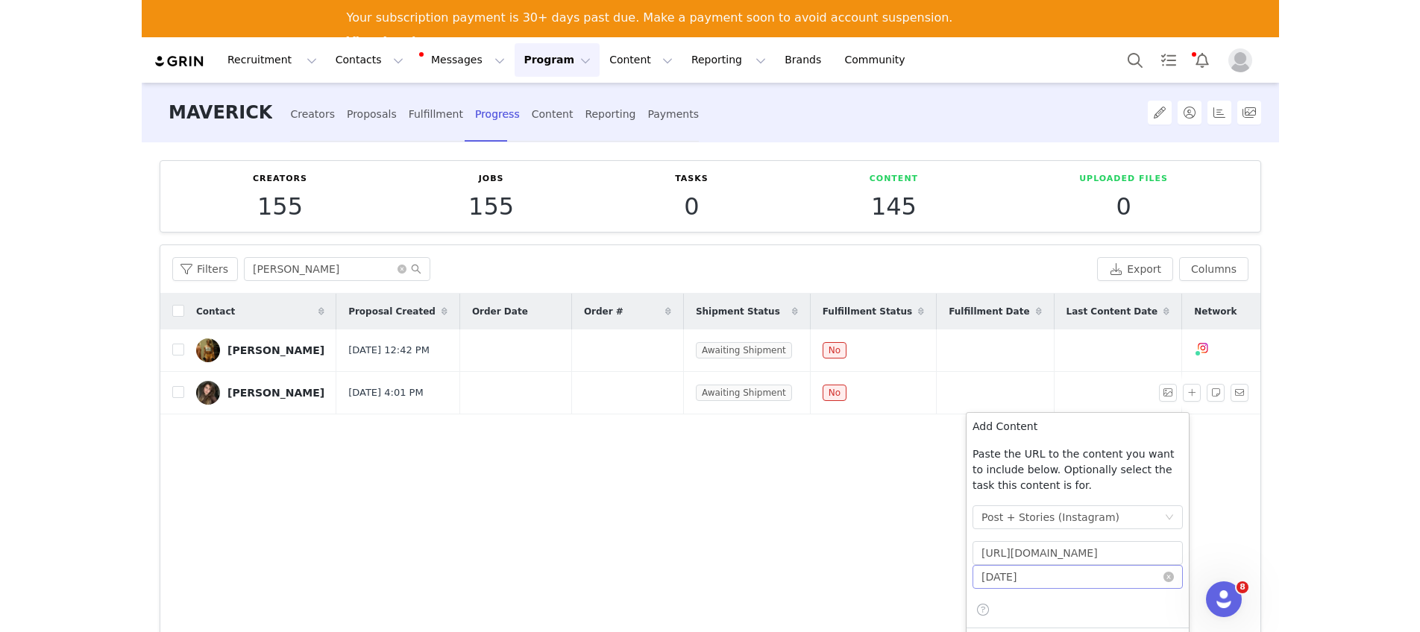
scroll to position [0, 0]
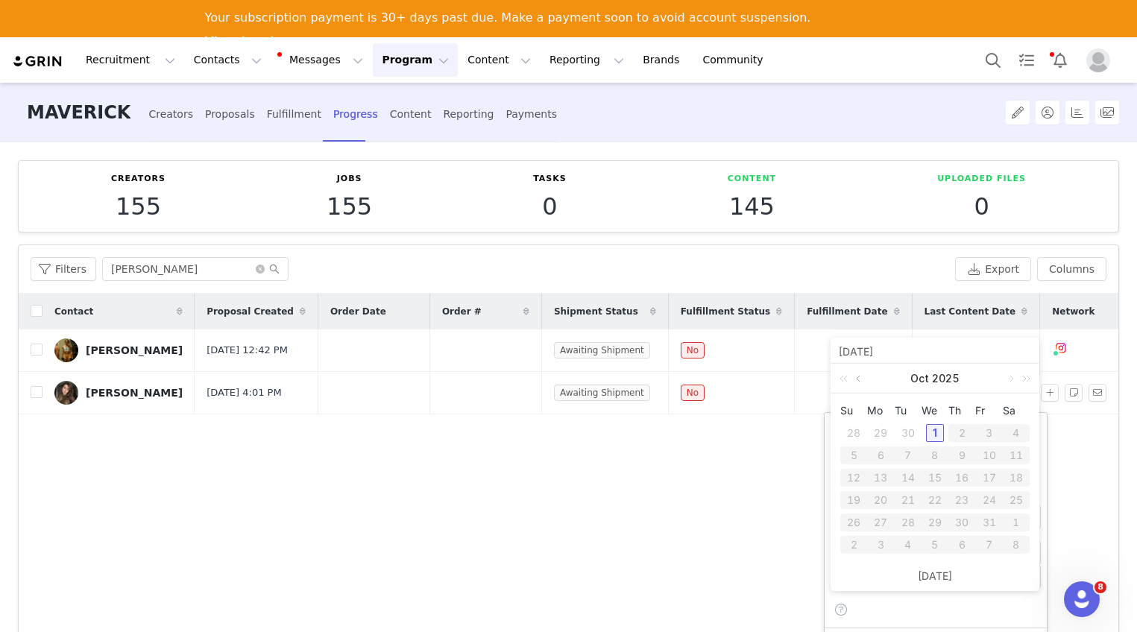
click at [857, 379] on link at bounding box center [859, 379] width 13 height 30
click at [937, 494] on div "24" at bounding box center [935, 500] width 18 height 18
type input "[DATE]"
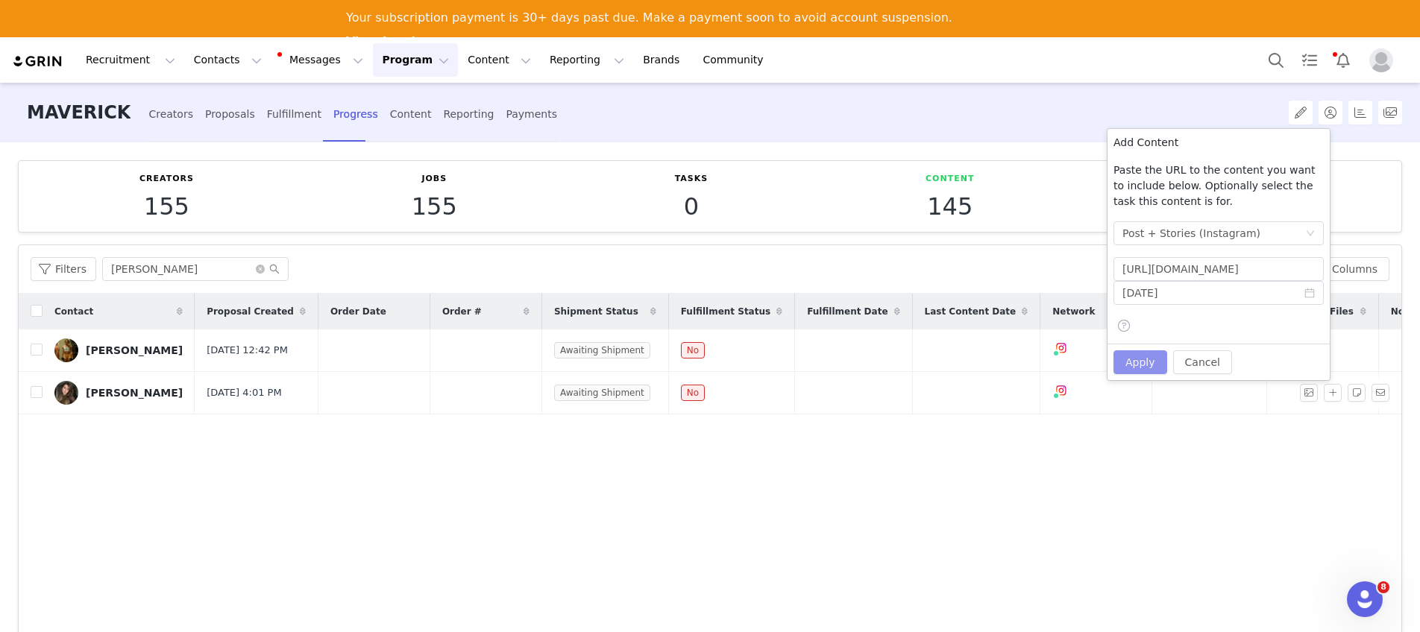
click at [1137, 358] on button "Apply" at bounding box center [1141, 363] width 54 height 24
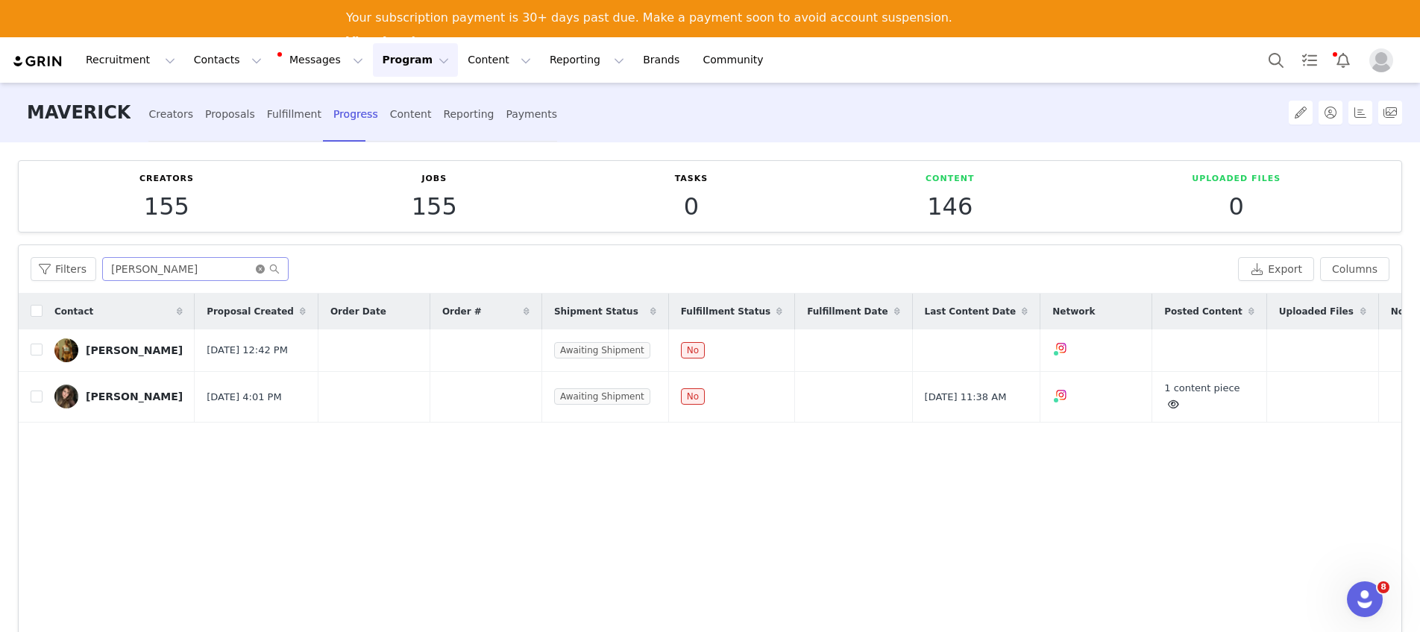
click at [256, 271] on icon "icon: close-circle" at bounding box center [260, 269] width 9 height 9
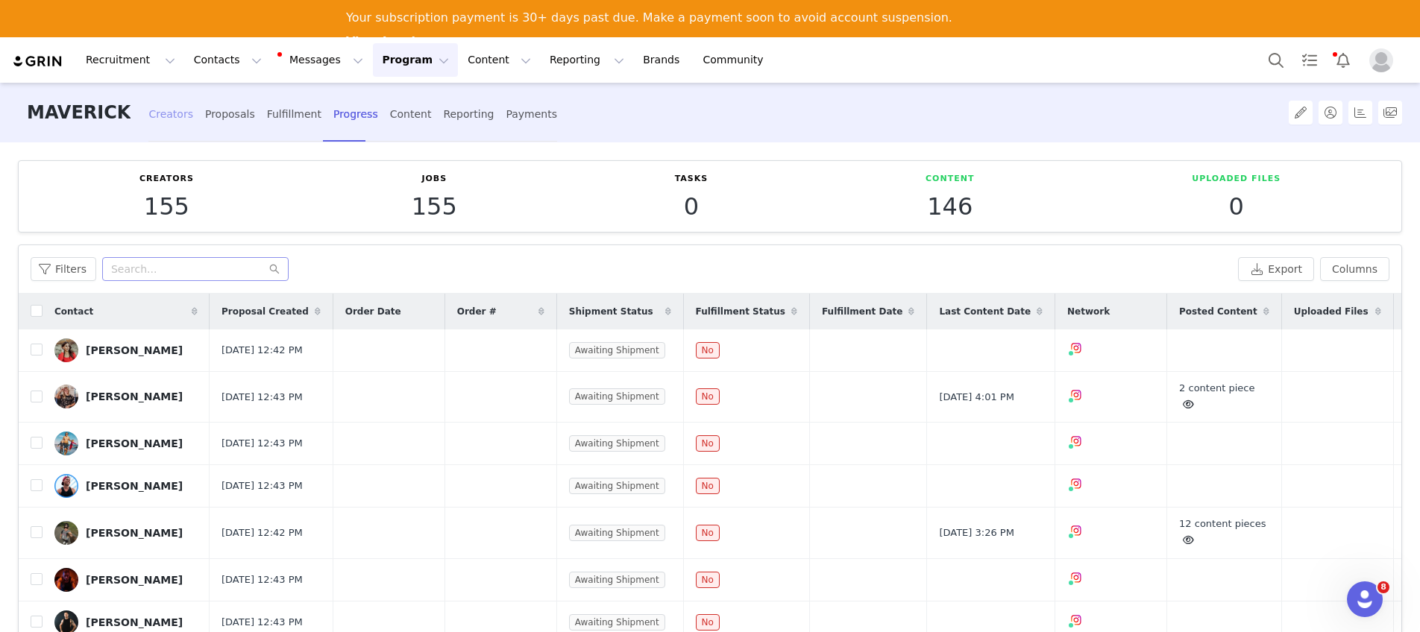
click at [154, 115] on div "Creators" at bounding box center [170, 115] width 45 height 40
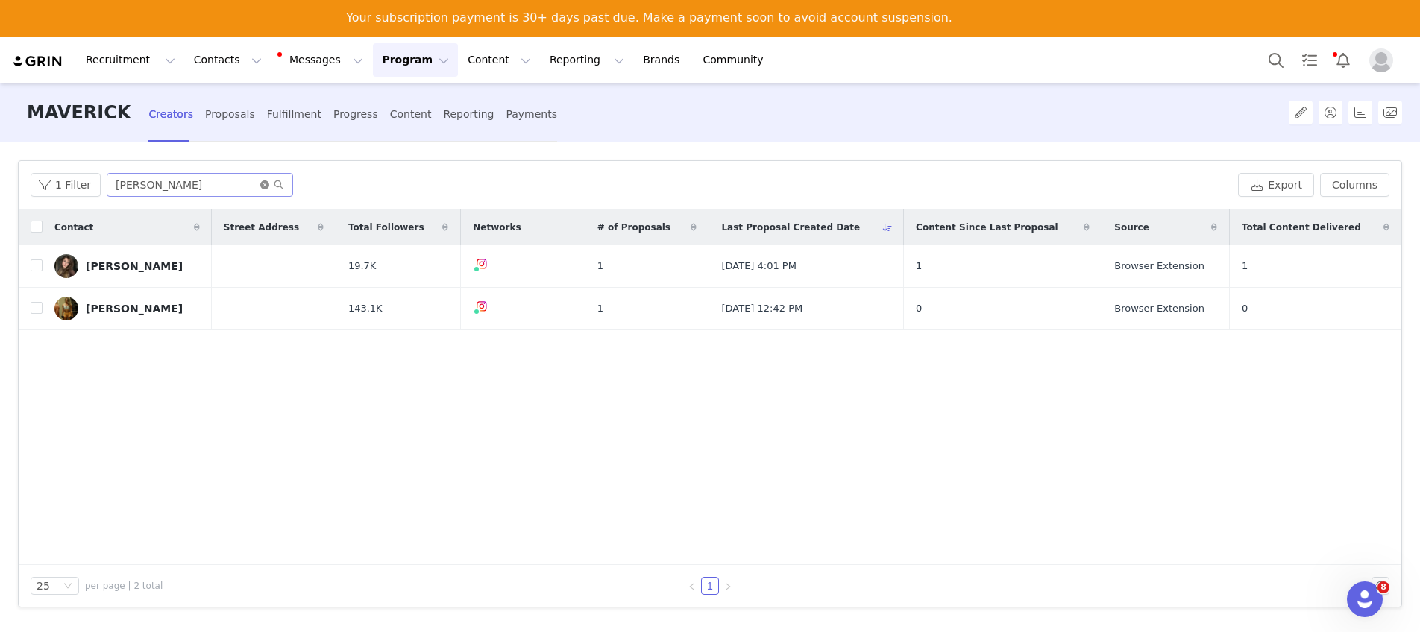
click at [260, 186] on icon "icon: close-circle" at bounding box center [264, 184] width 9 height 9
click at [260, 186] on input "text" at bounding box center [200, 185] width 186 height 24
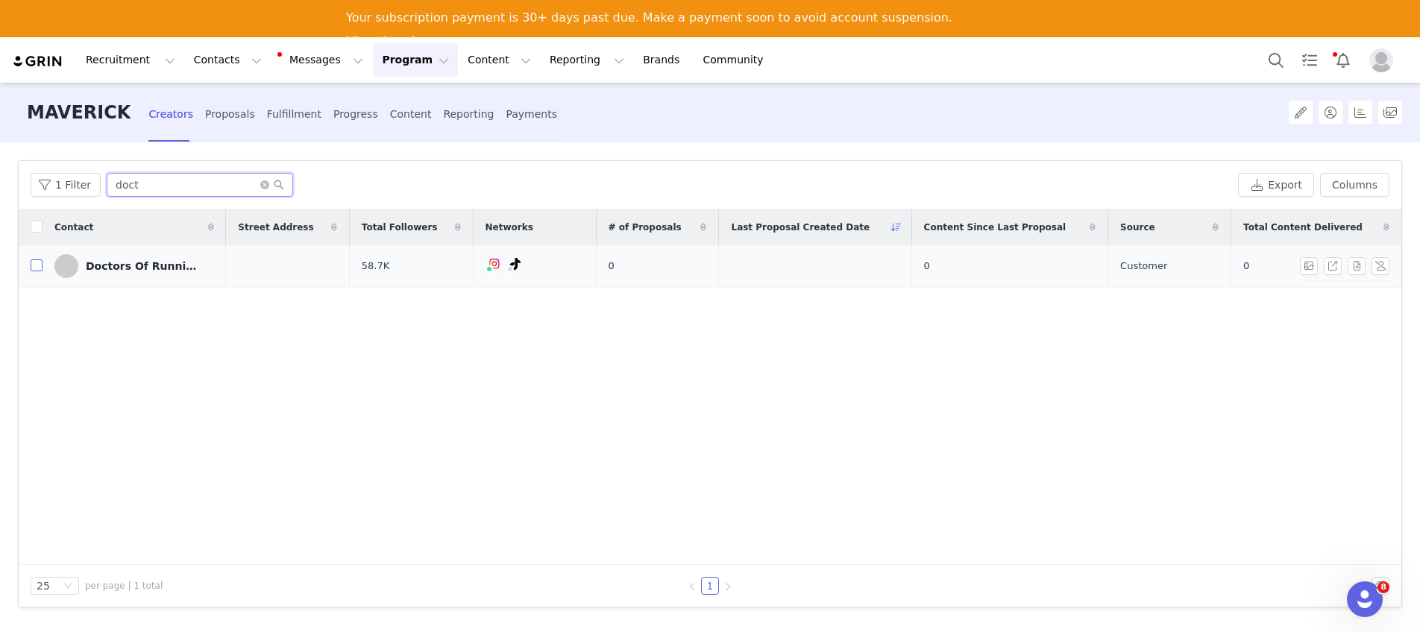
type input "doct"
click at [37, 267] on input "checkbox" at bounding box center [37, 266] width 12 height 12
checkbox input "true"
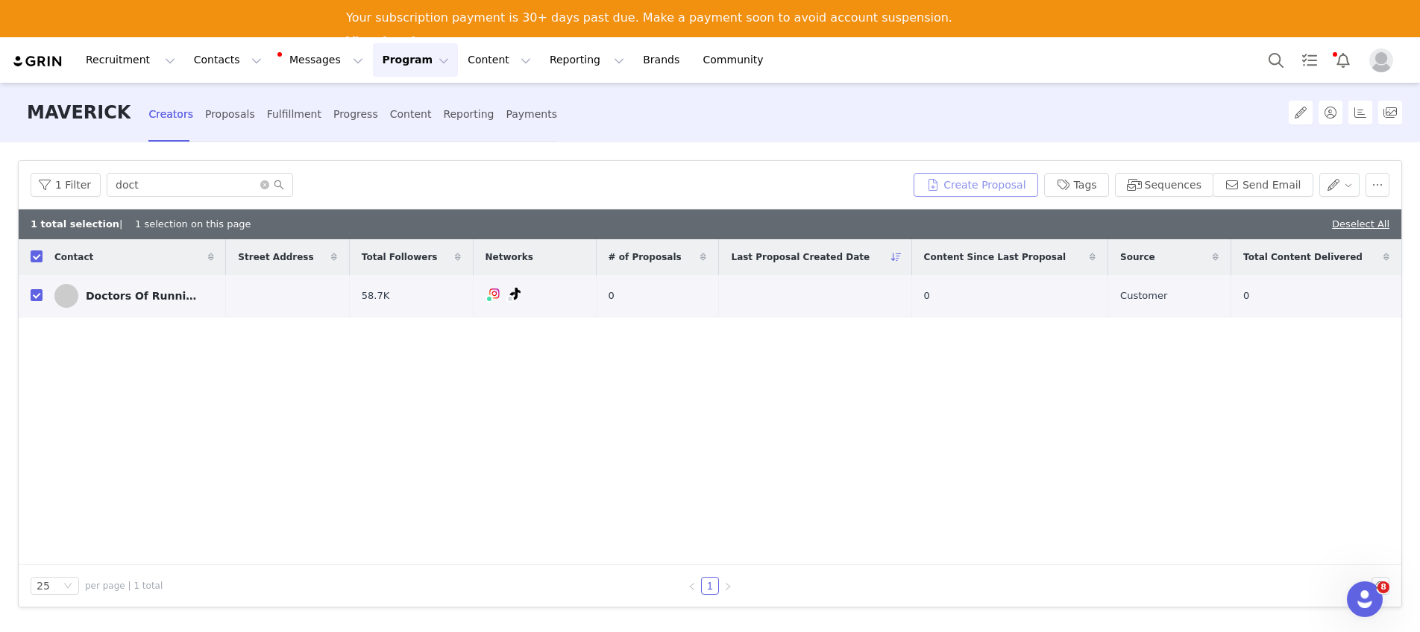
click at [944, 188] on button "Create Proposal" at bounding box center [976, 185] width 124 height 24
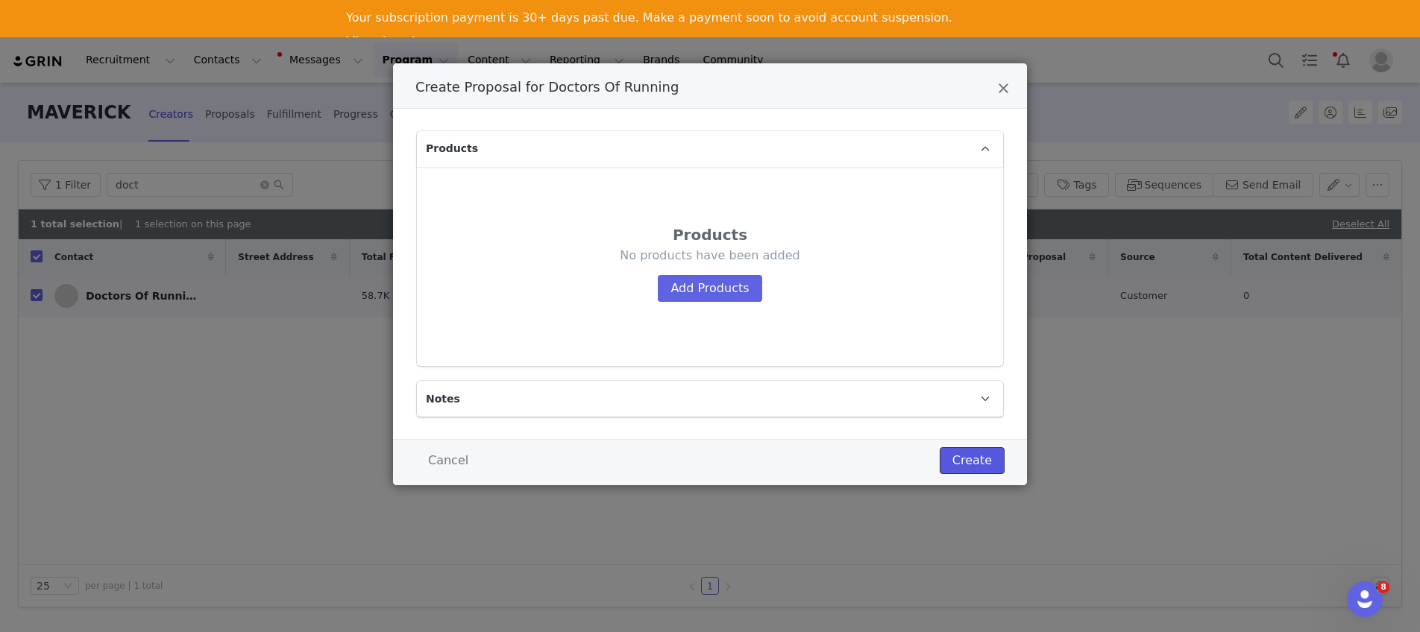
click at [979, 463] on button "Create" at bounding box center [972, 460] width 65 height 27
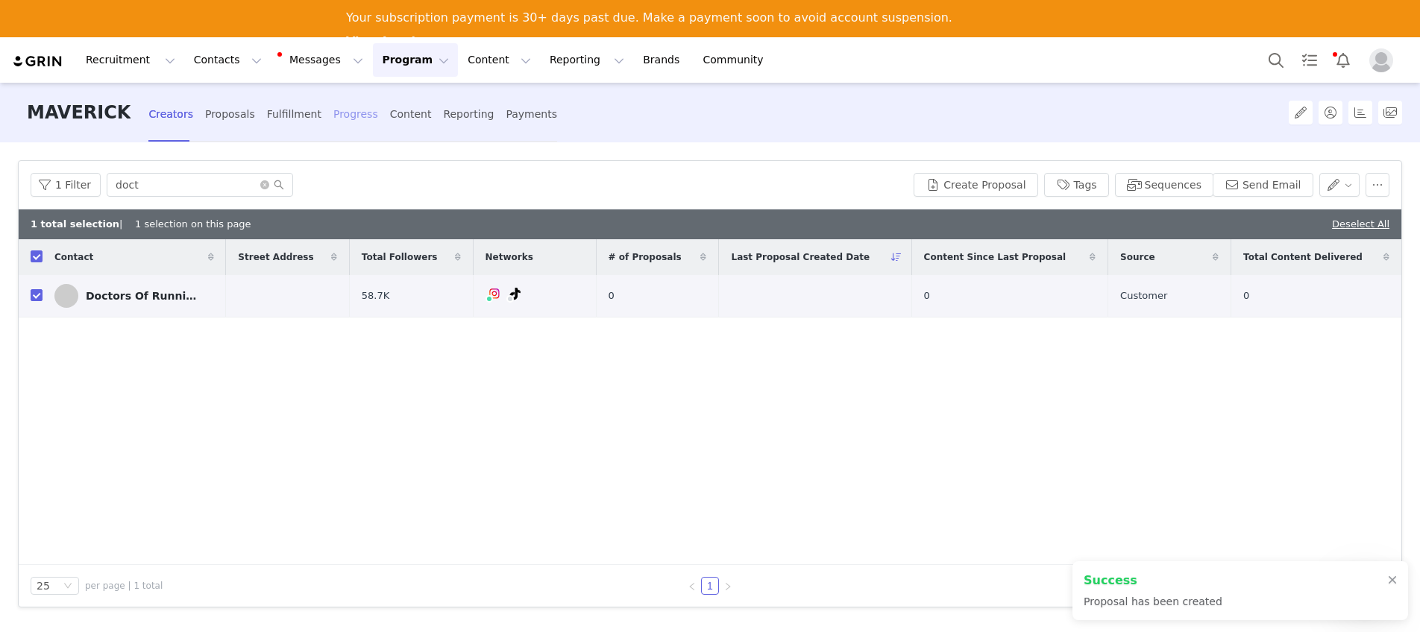
click at [341, 120] on div "Progress" at bounding box center [355, 115] width 45 height 40
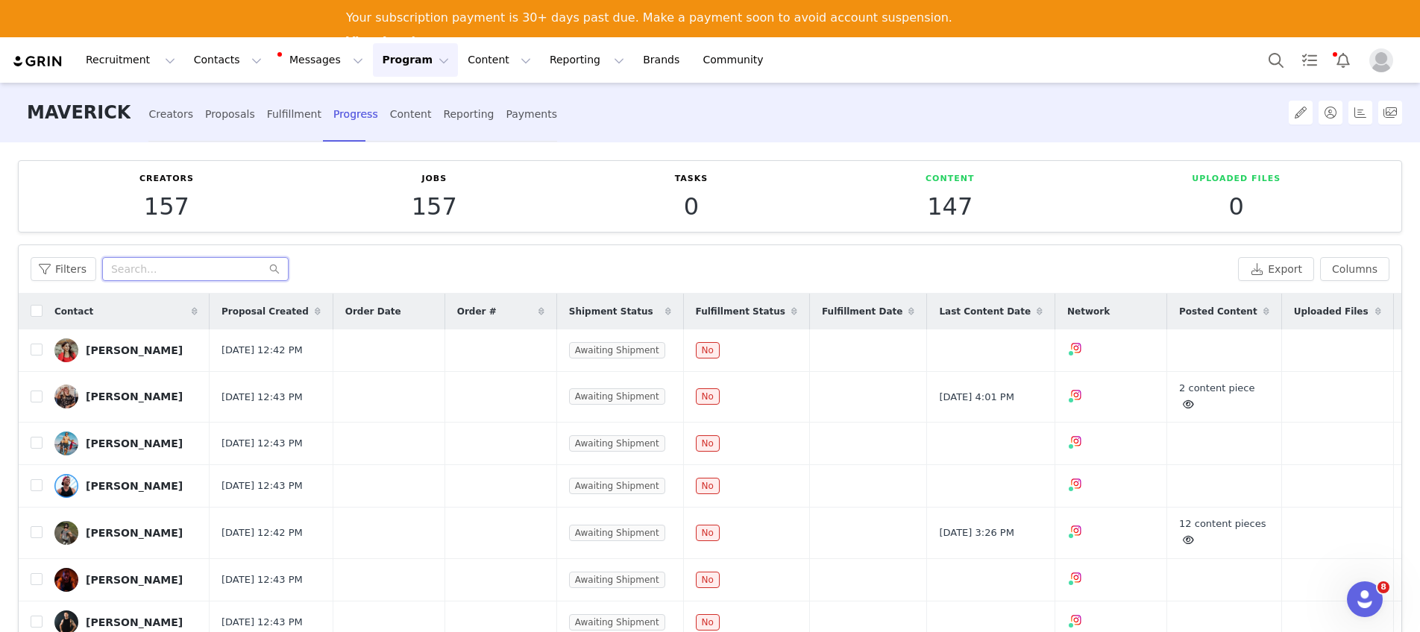
click at [144, 266] on input "text" at bounding box center [195, 269] width 186 height 24
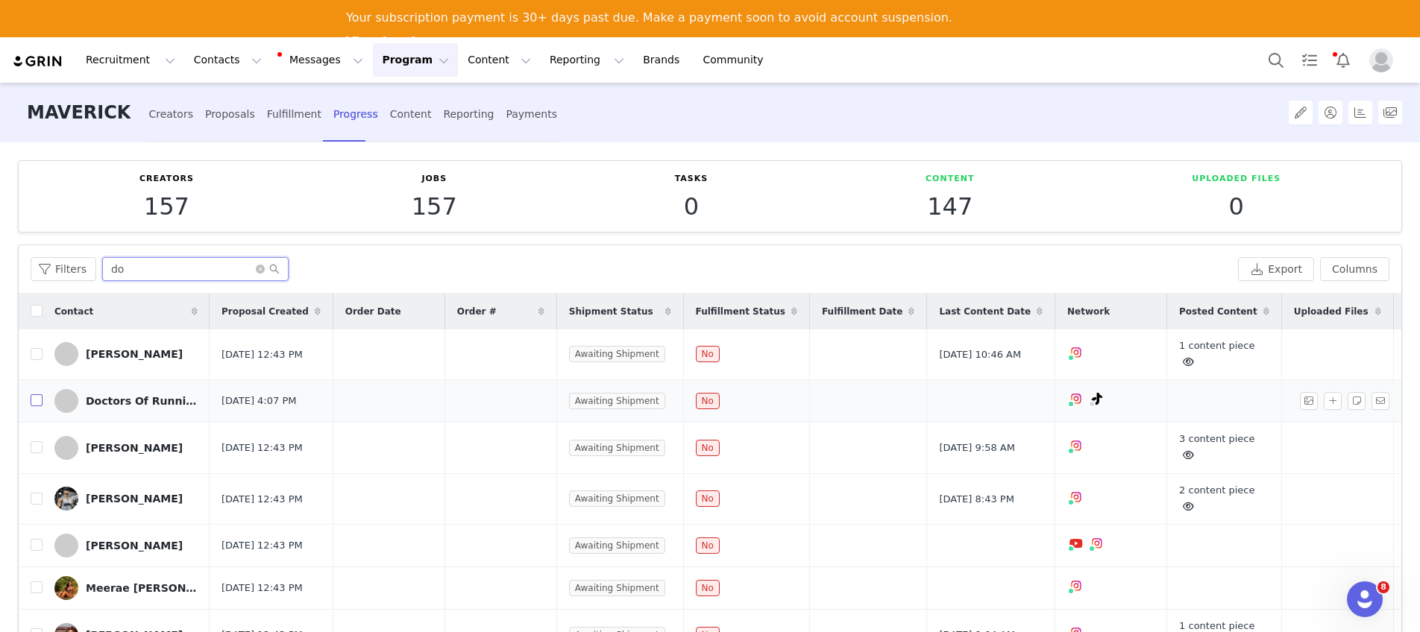
type input "do"
click at [33, 406] on input "checkbox" at bounding box center [37, 401] width 12 height 12
checkbox input "true"
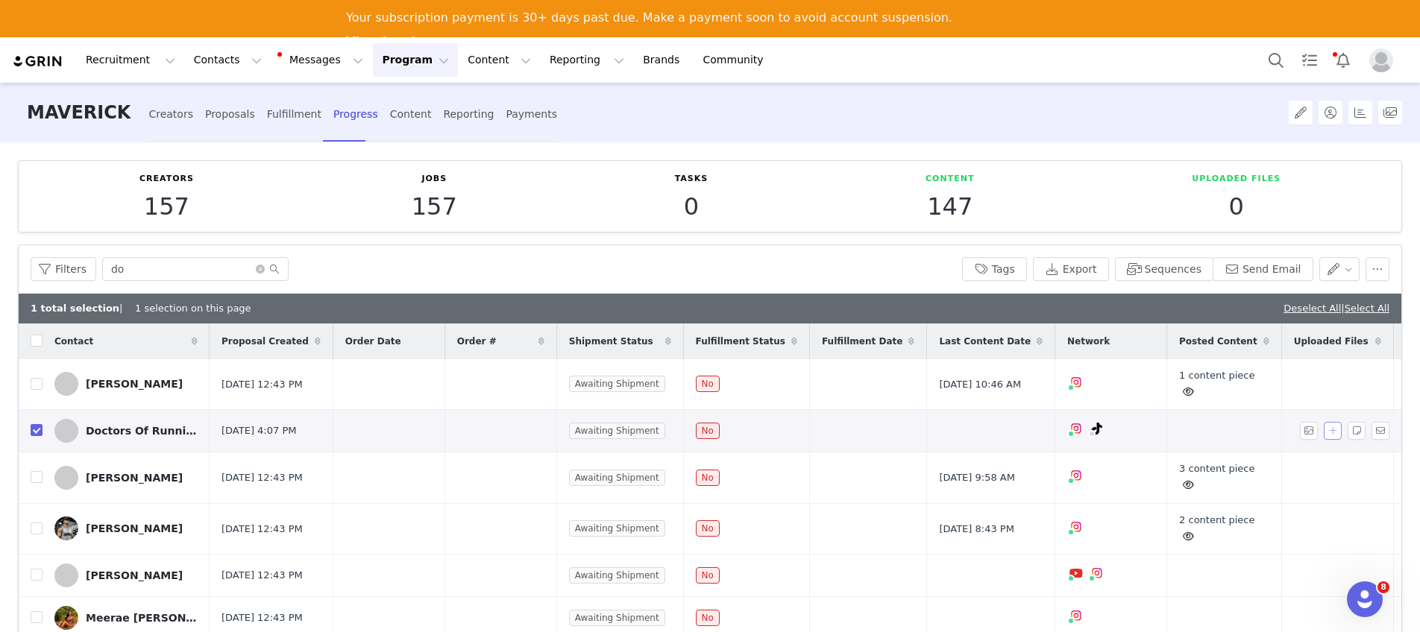
click at [1137, 436] on button "button" at bounding box center [1333, 431] width 18 height 18
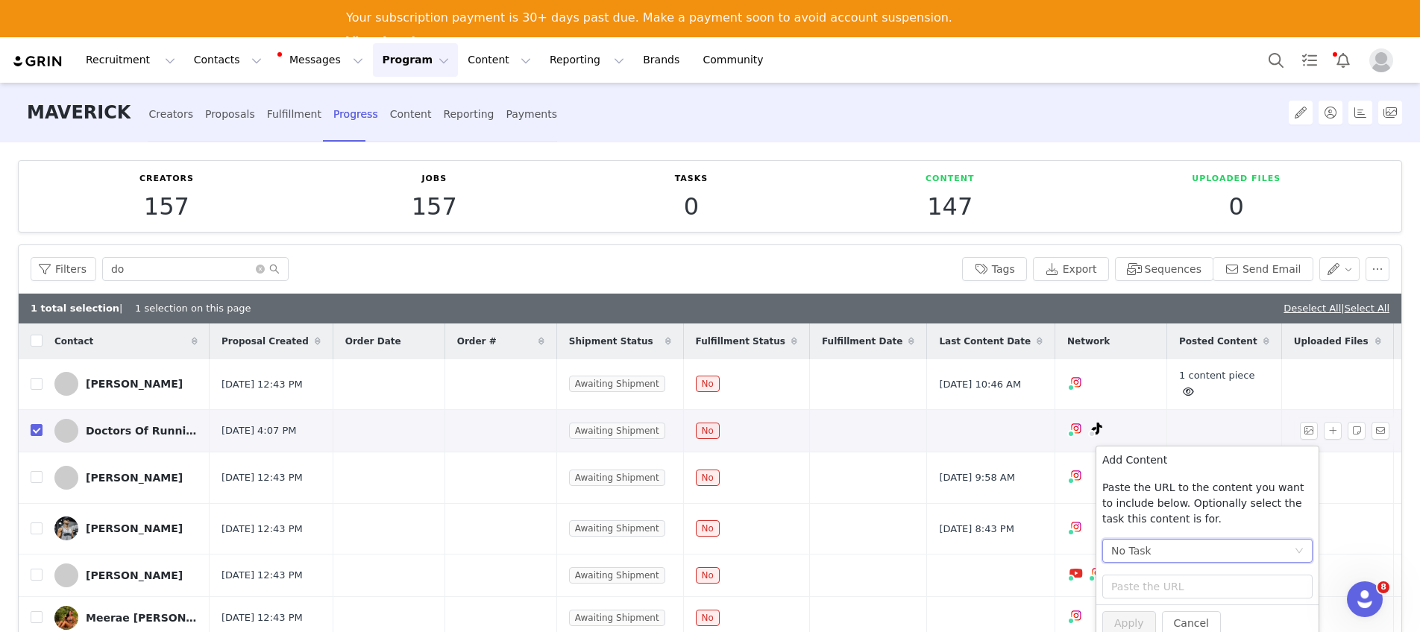
click at [1137, 555] on div "No Task" at bounding box center [1202, 551] width 183 height 22
click at [1137, 602] on li "Post + Stories (Instagram)" at bounding box center [1207, 605] width 210 height 24
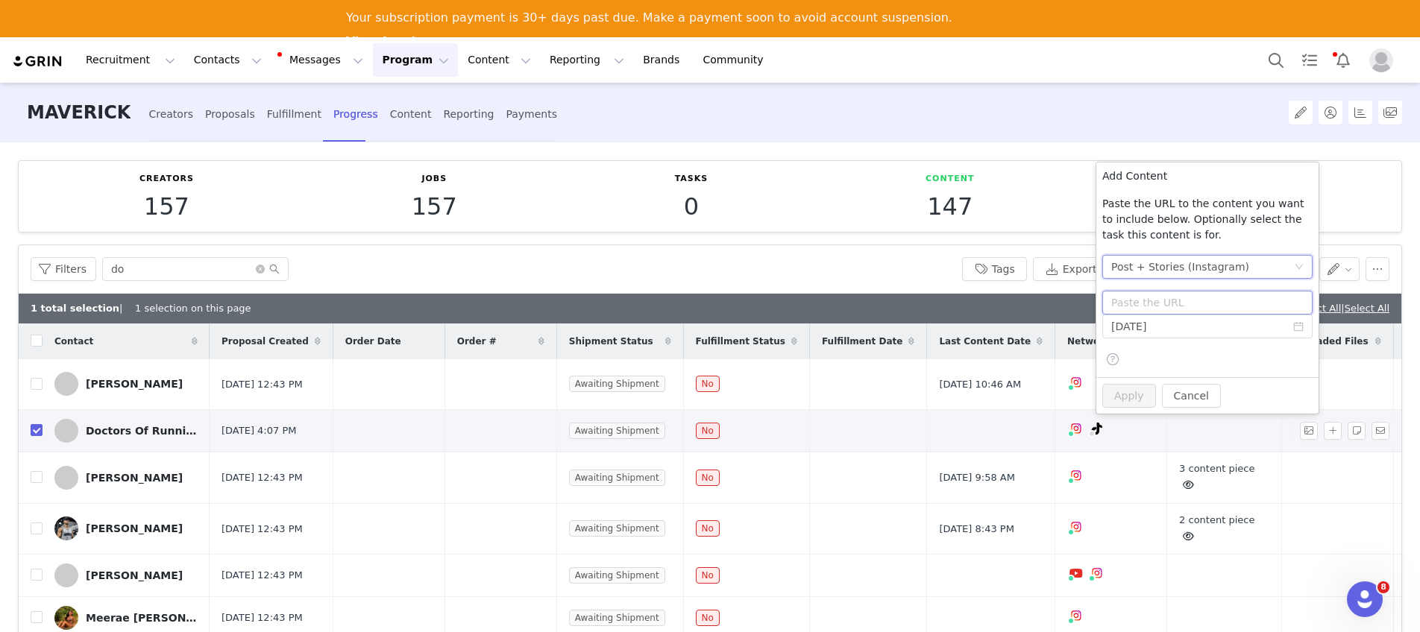
click at [1137, 310] on input "text" at bounding box center [1207, 303] width 210 height 24
click at [1137, 303] on input "text" at bounding box center [1207, 303] width 210 height 24
paste input "[URL][DOMAIN_NAME]"
type input "[URL][DOMAIN_NAME]"
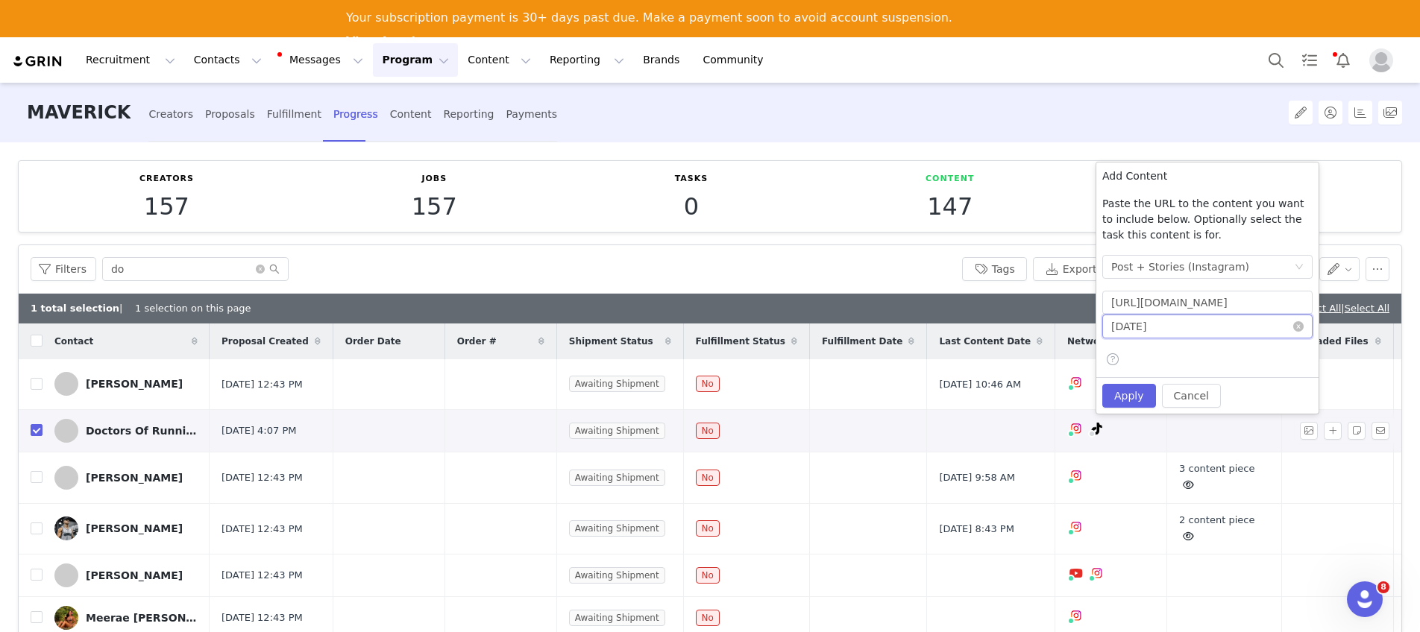
click at [1137, 330] on input "[DATE]" at bounding box center [1207, 327] width 210 height 24
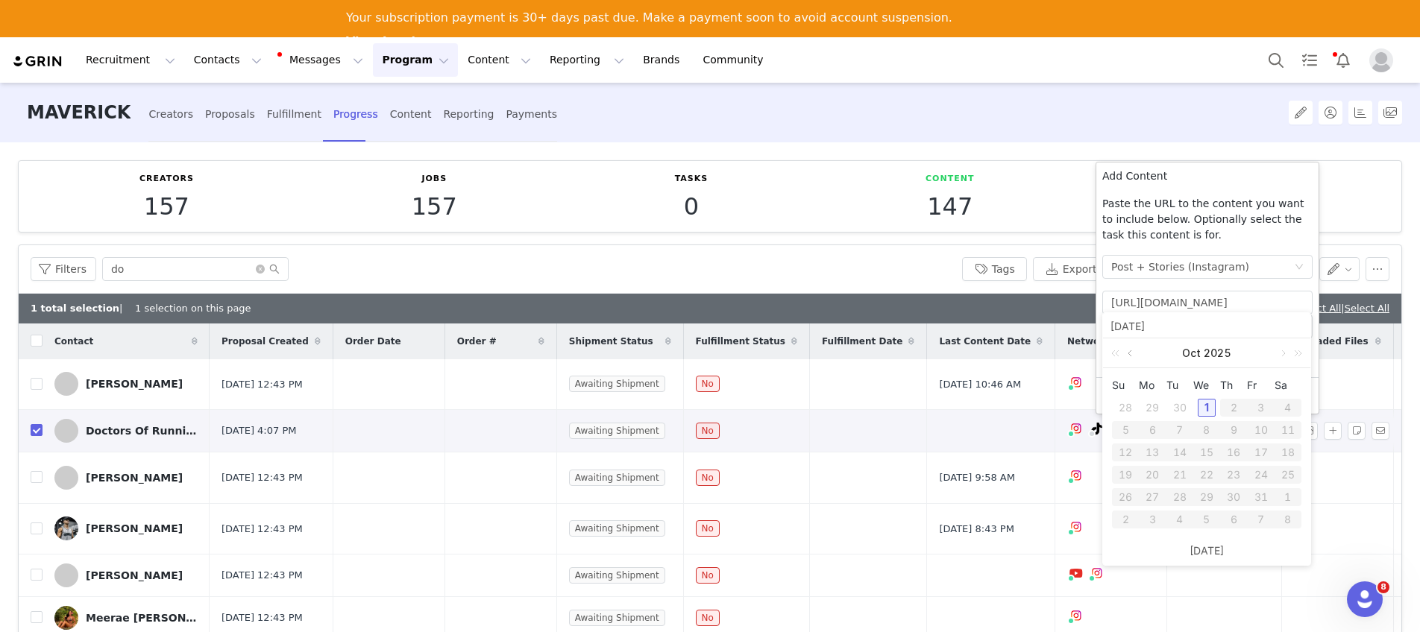
click at [1135, 352] on link at bounding box center [1131, 354] width 13 height 30
click at [1137, 453] on div "17" at bounding box center [1207, 453] width 18 height 18
type input "[DATE]"
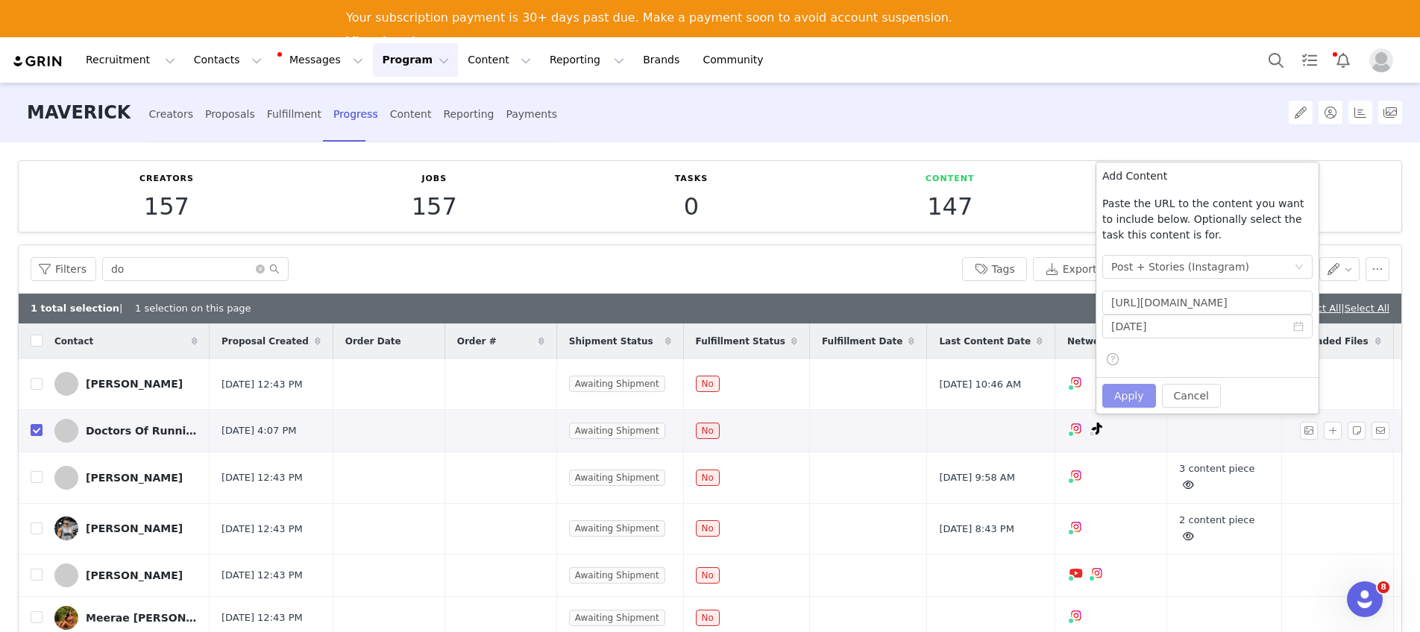
click at [1131, 399] on button "Apply" at bounding box center [1129, 396] width 54 height 24
click at [1136, 401] on button "Apply" at bounding box center [1129, 396] width 54 height 24
click at [38, 432] on input "checkbox" at bounding box center [37, 430] width 12 height 12
click at [38, 453] on td at bounding box center [31, 478] width 24 height 51
checkbox input "false"
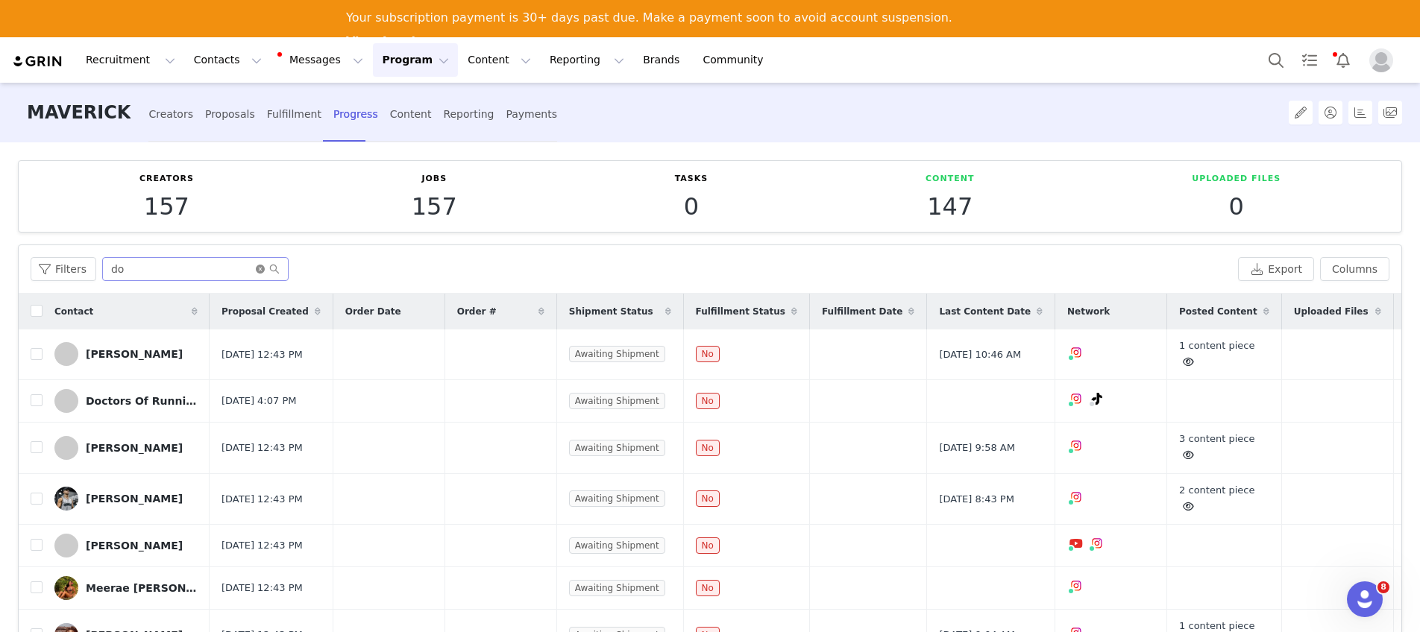
click at [256, 270] on icon "icon: close-circle" at bounding box center [260, 269] width 9 height 9
click at [227, 265] on input "text" at bounding box center [195, 269] width 186 height 24
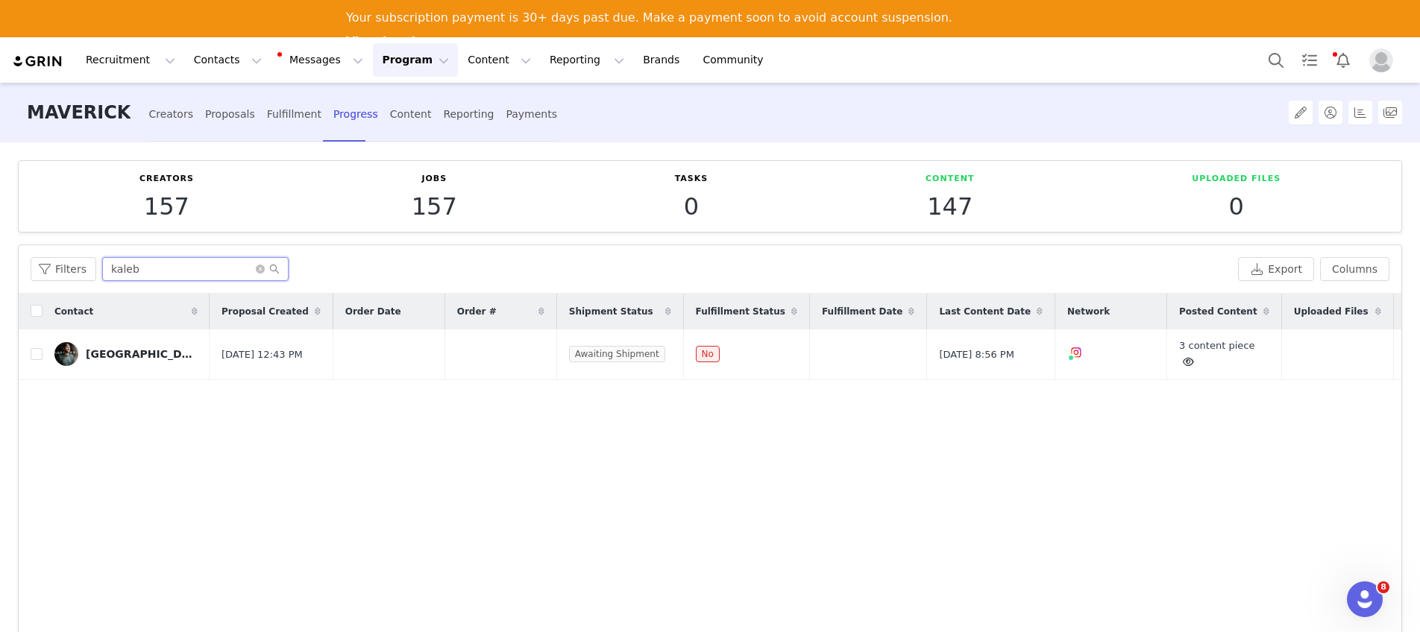
type input "kaleb"
click at [258, 269] on icon "icon: close-circle" at bounding box center [260, 269] width 9 height 9
